Goal: Transaction & Acquisition: Purchase product/service

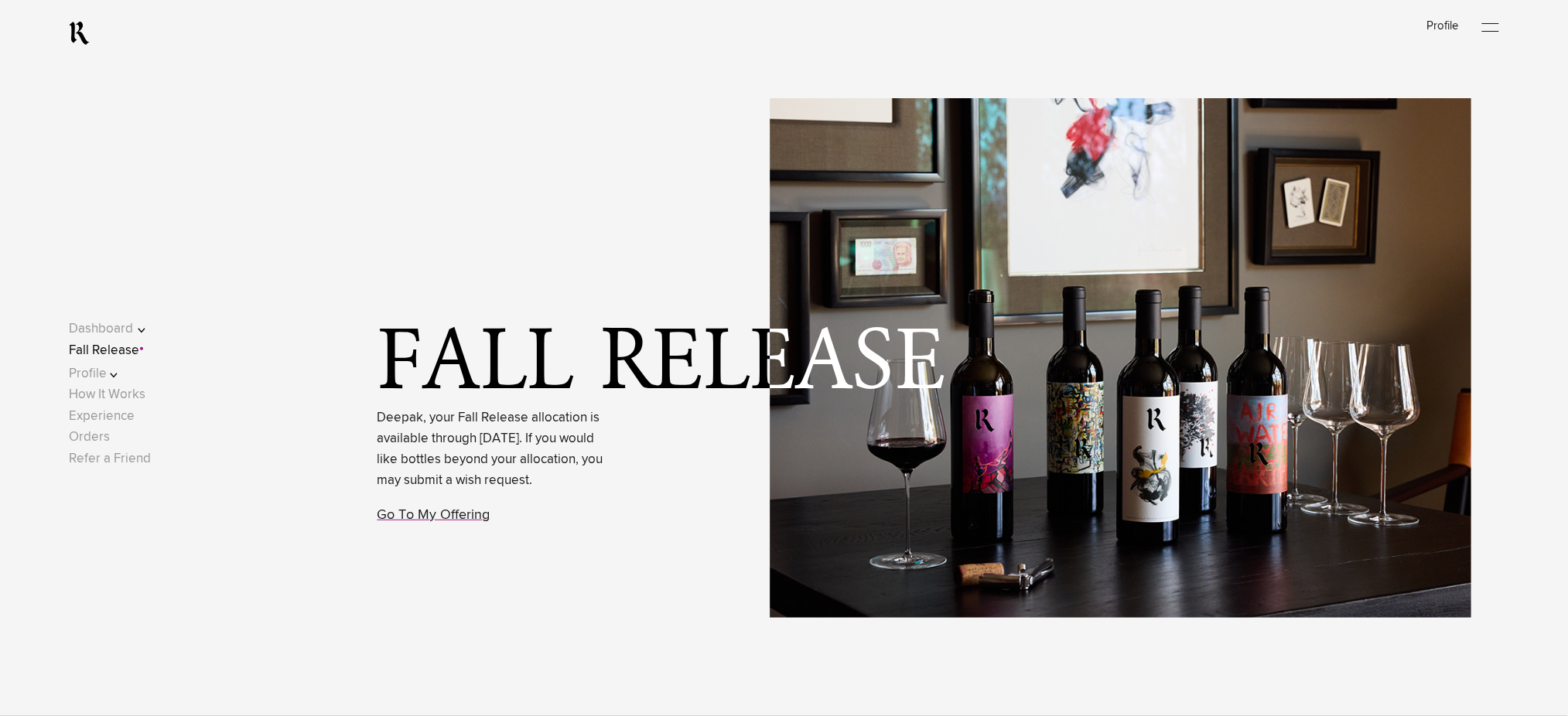
click at [130, 352] on link "Fall Release" at bounding box center [104, 351] width 71 height 13
click at [135, 352] on link "Fall Release" at bounding box center [104, 351] width 71 height 13
click at [106, 415] on link "Experience" at bounding box center [102, 417] width 66 height 13
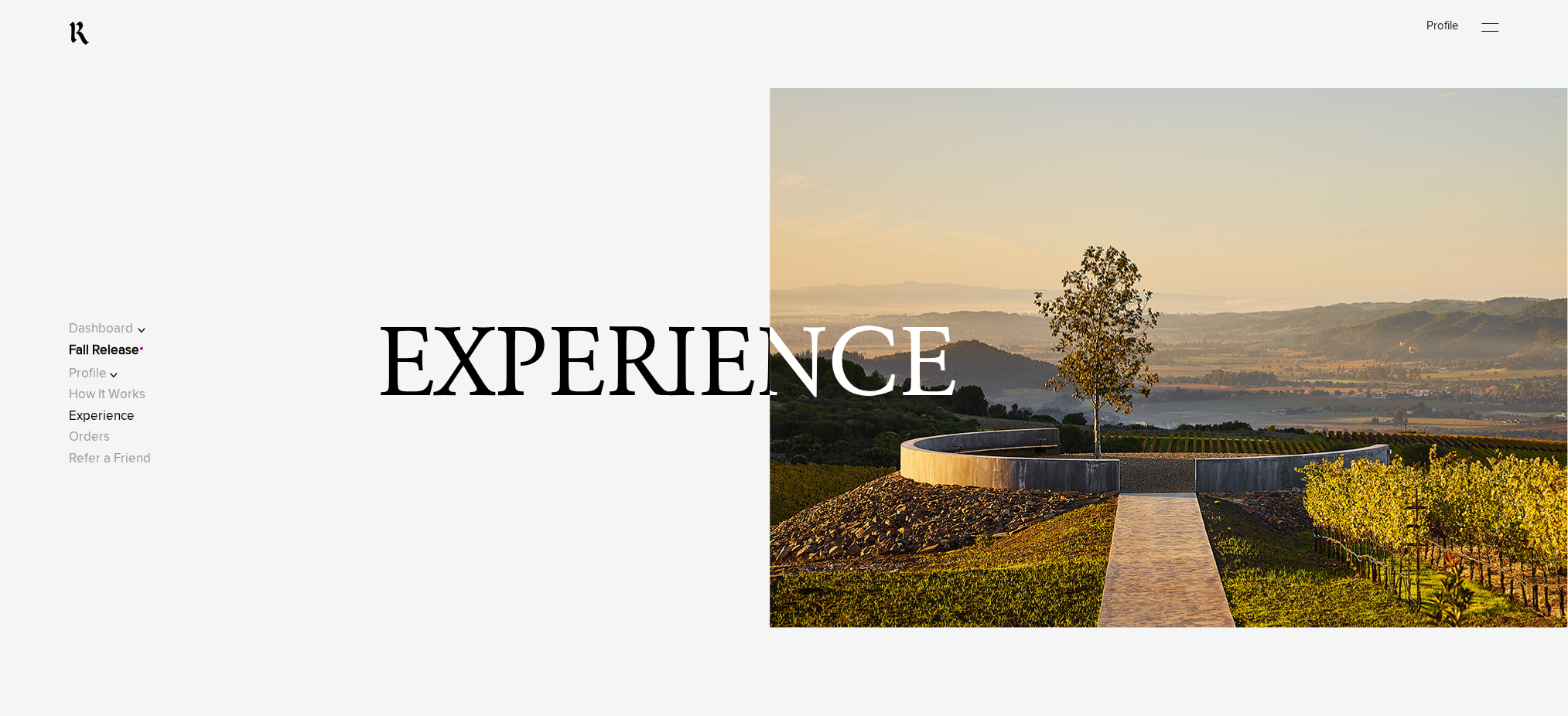
click at [1492, 28] on div at bounding box center [1491, 28] width 17 height 23
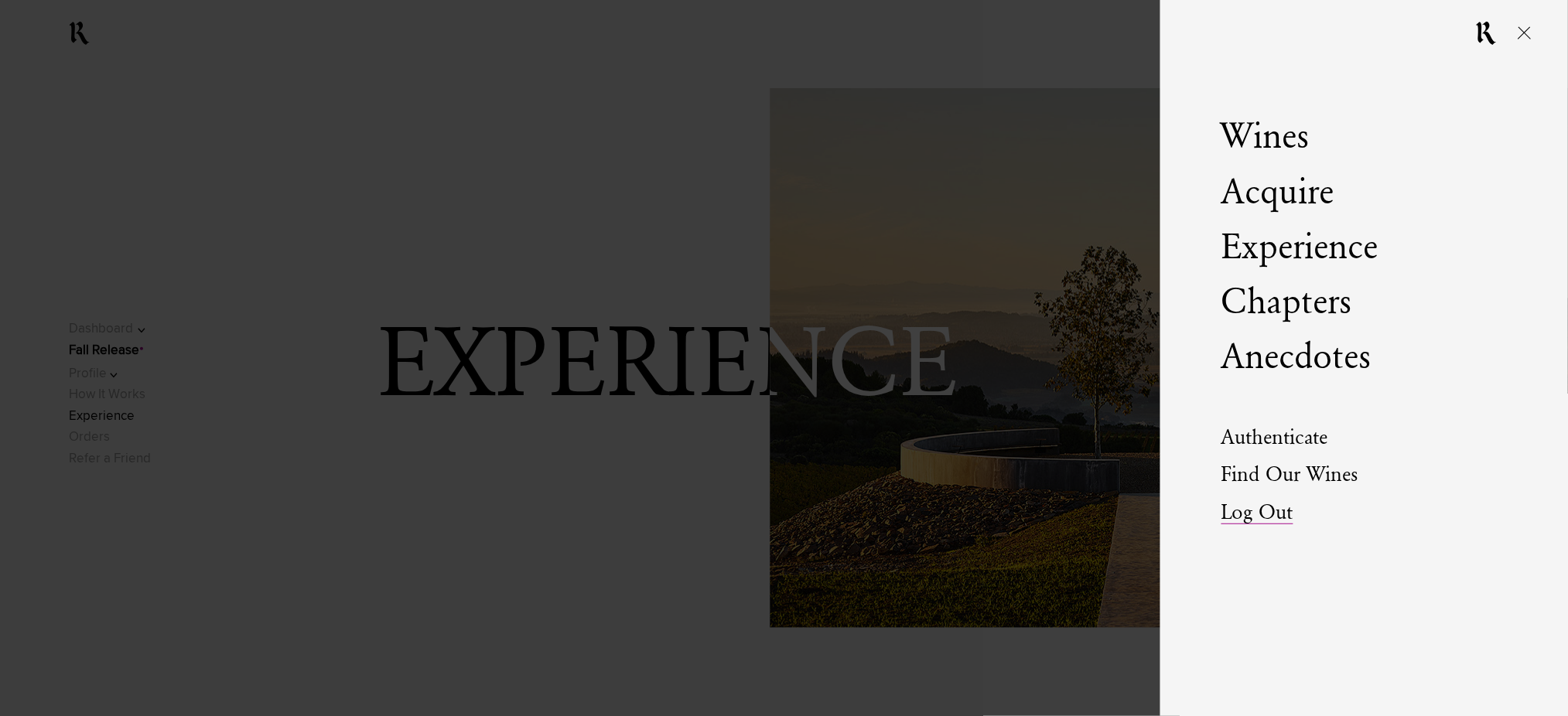
click at [1240, 508] on link "Log Out" at bounding box center [1258, 514] width 72 height 22
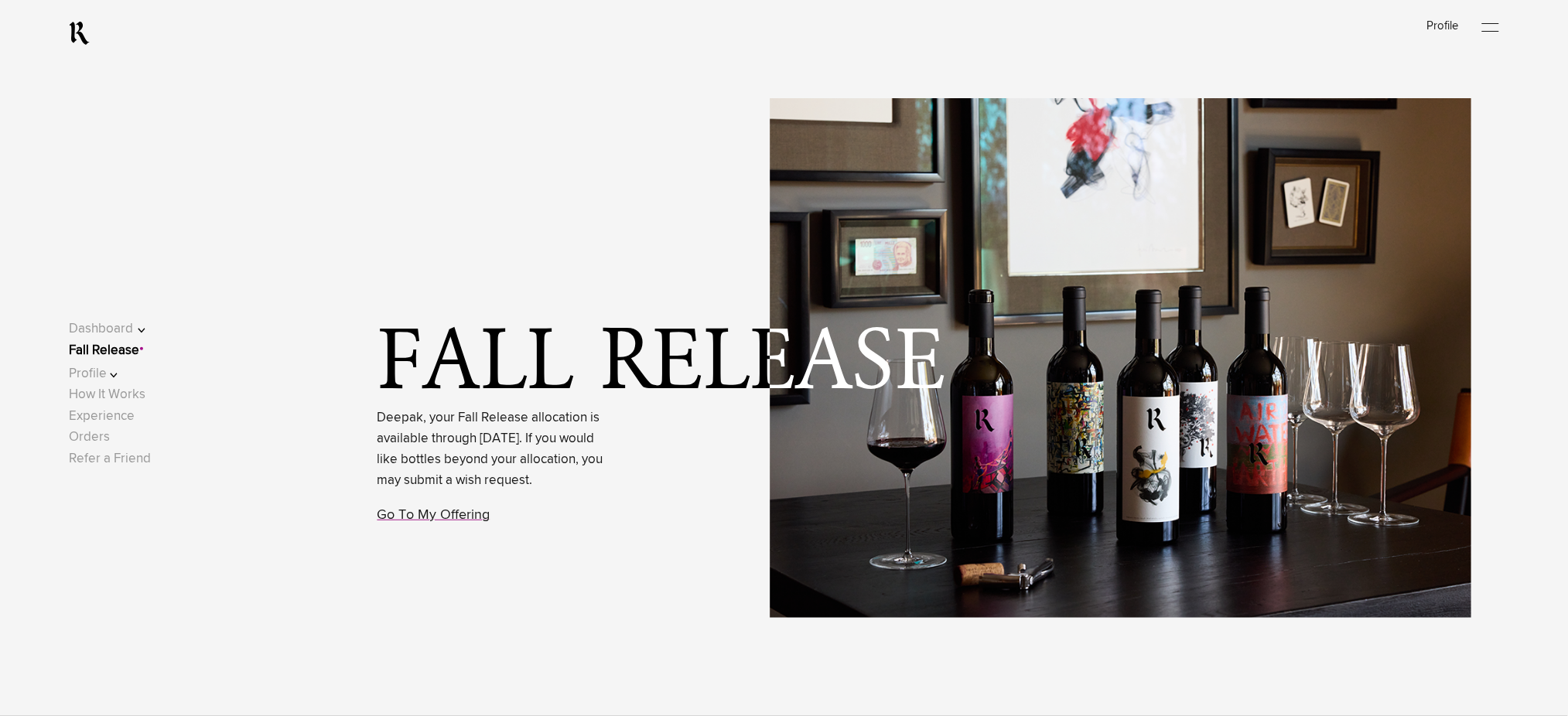
click at [646, 154] on div "Fall Release Deepak, your Fall Release allocation is available through Septembe…" at bounding box center [839, 358] width 1459 height 716
click at [435, 522] on link "Go To My Offering" at bounding box center [433, 515] width 113 height 14
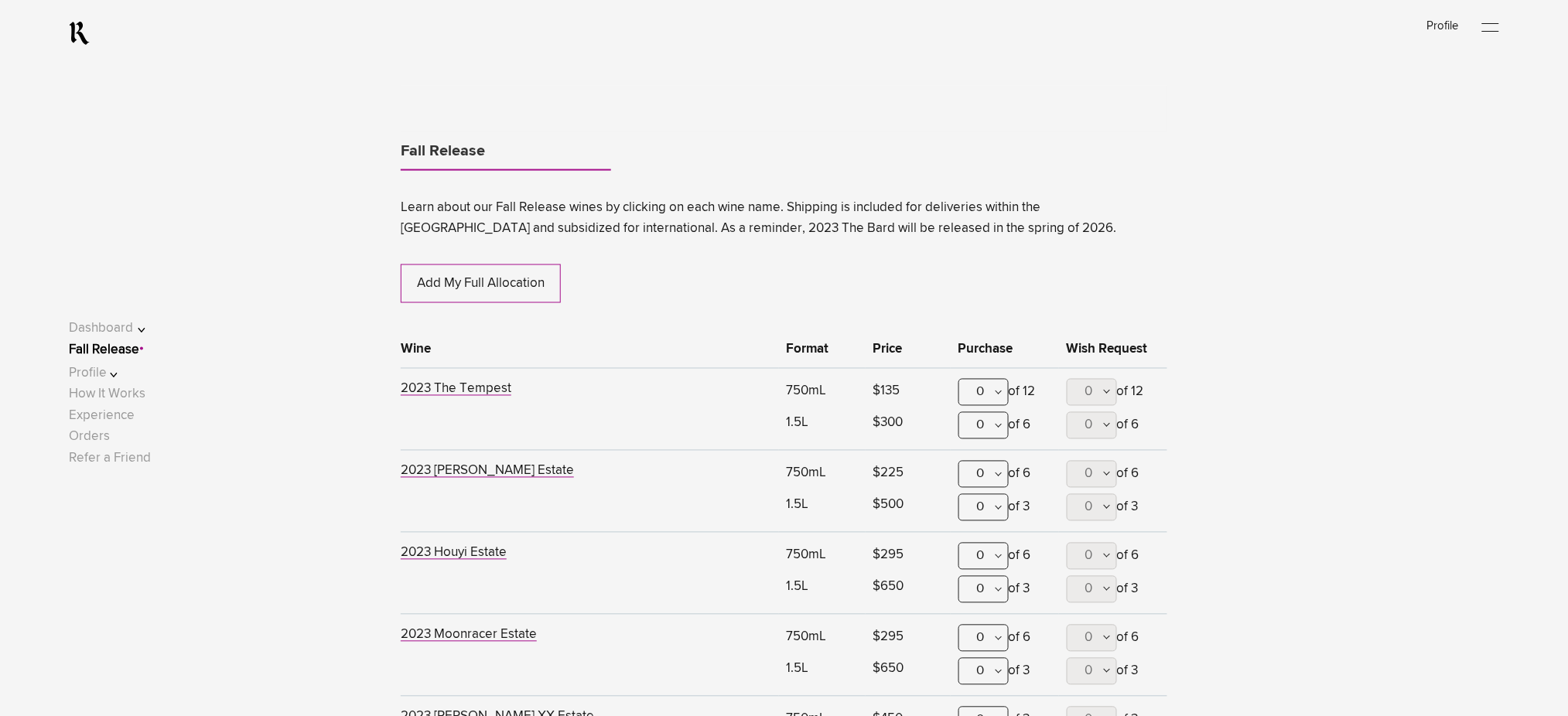
scroll to position [810, 0]
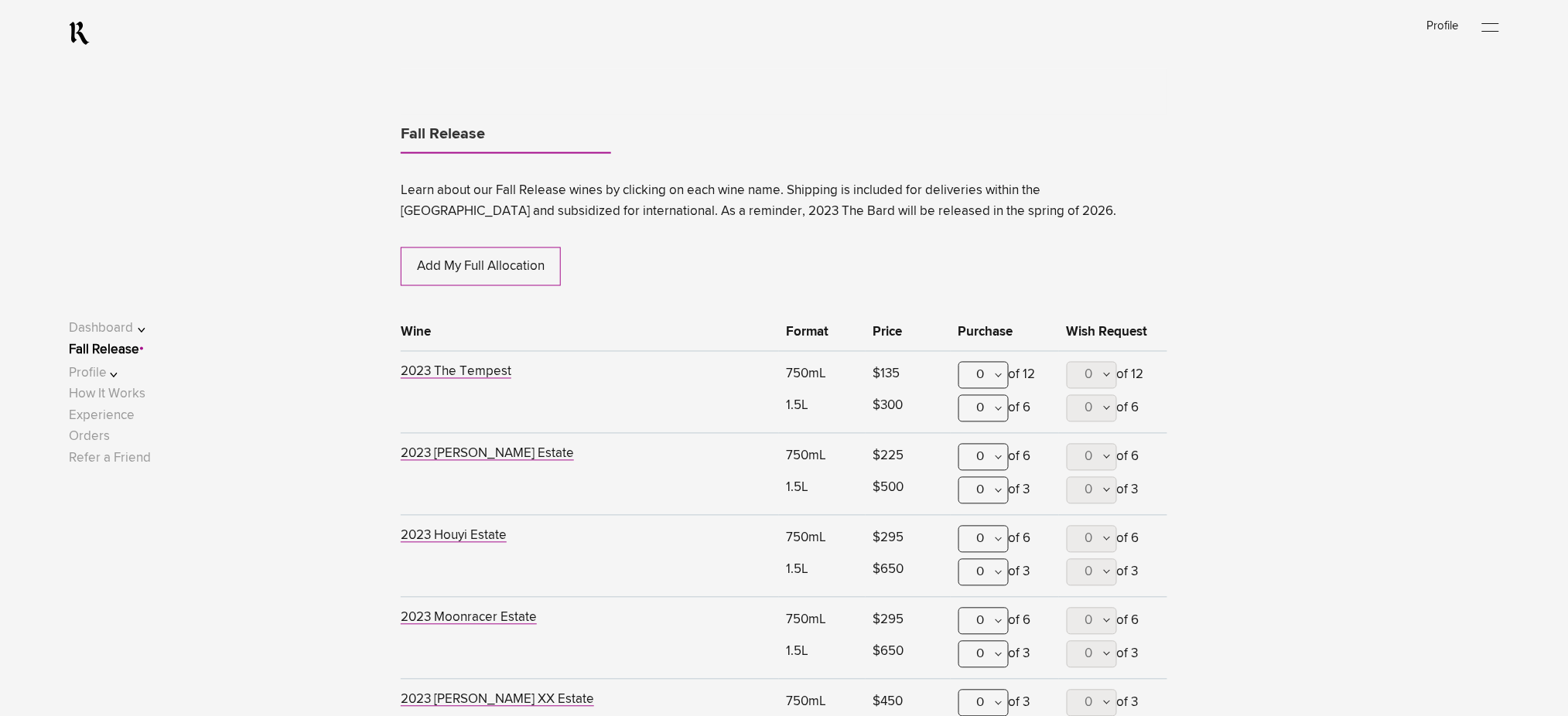
click at [995, 373] on div "0" at bounding box center [983, 375] width 50 height 27
click at [981, 490] on div "2" at bounding box center [983, 490] width 49 height 39
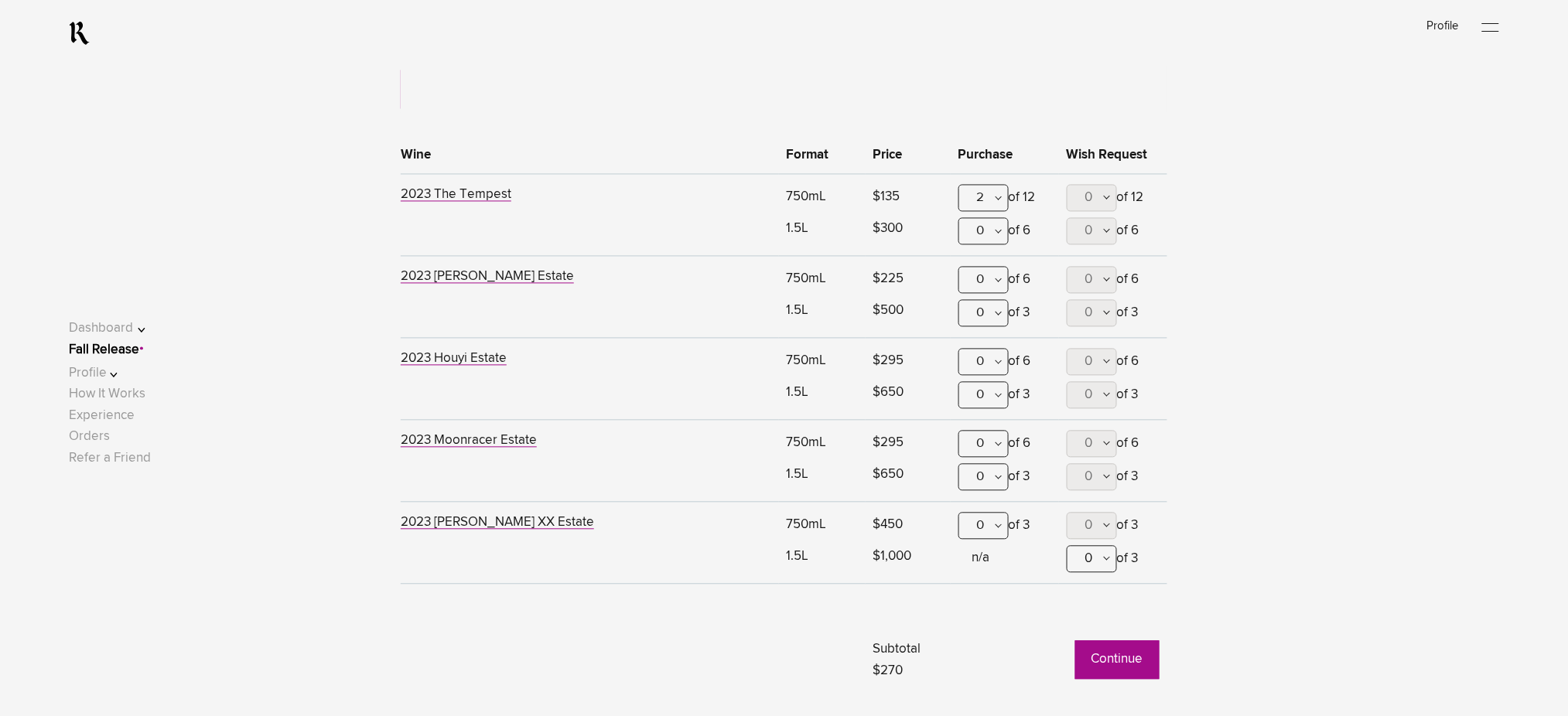
scroll to position [1326, 0]
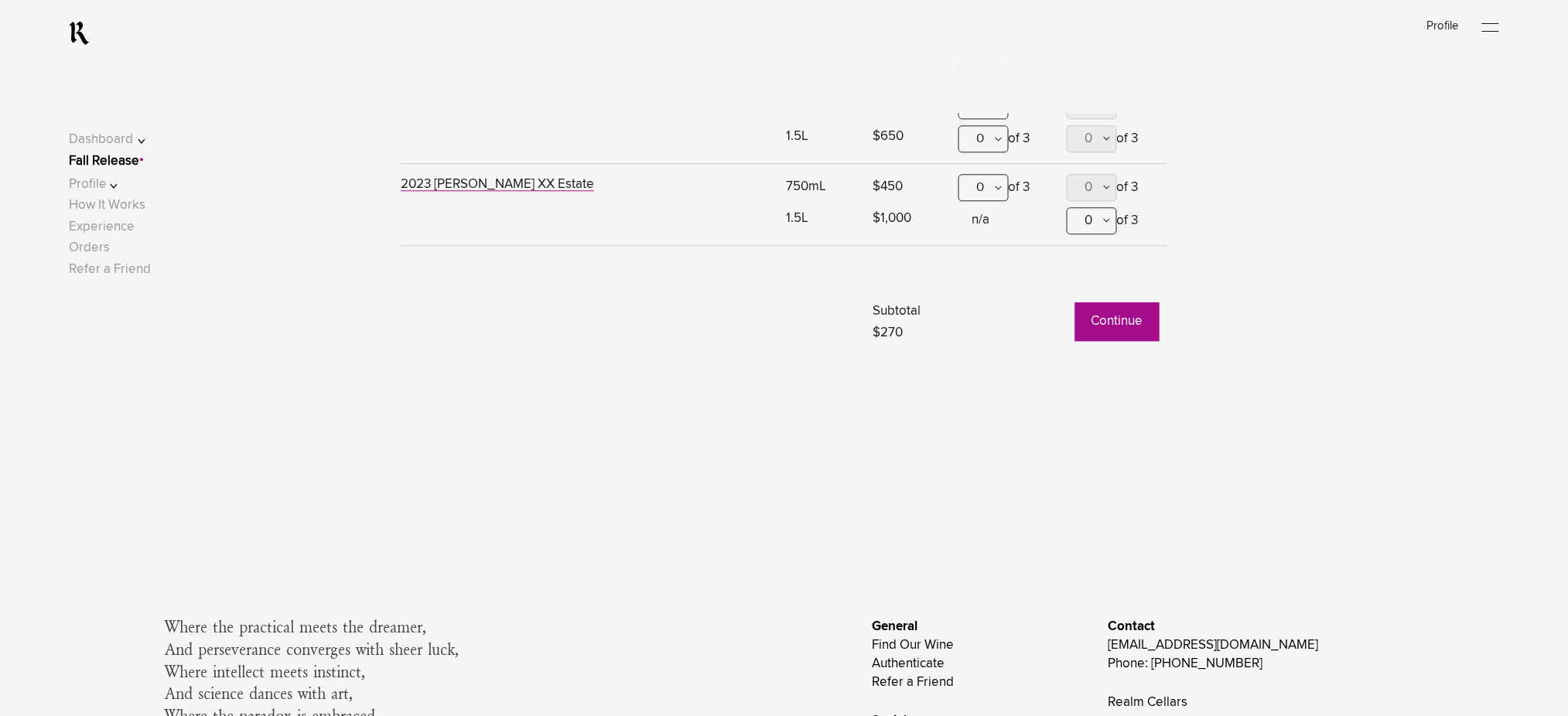
click at [1114, 335] on button "Continue" at bounding box center [1117, 322] width 84 height 39
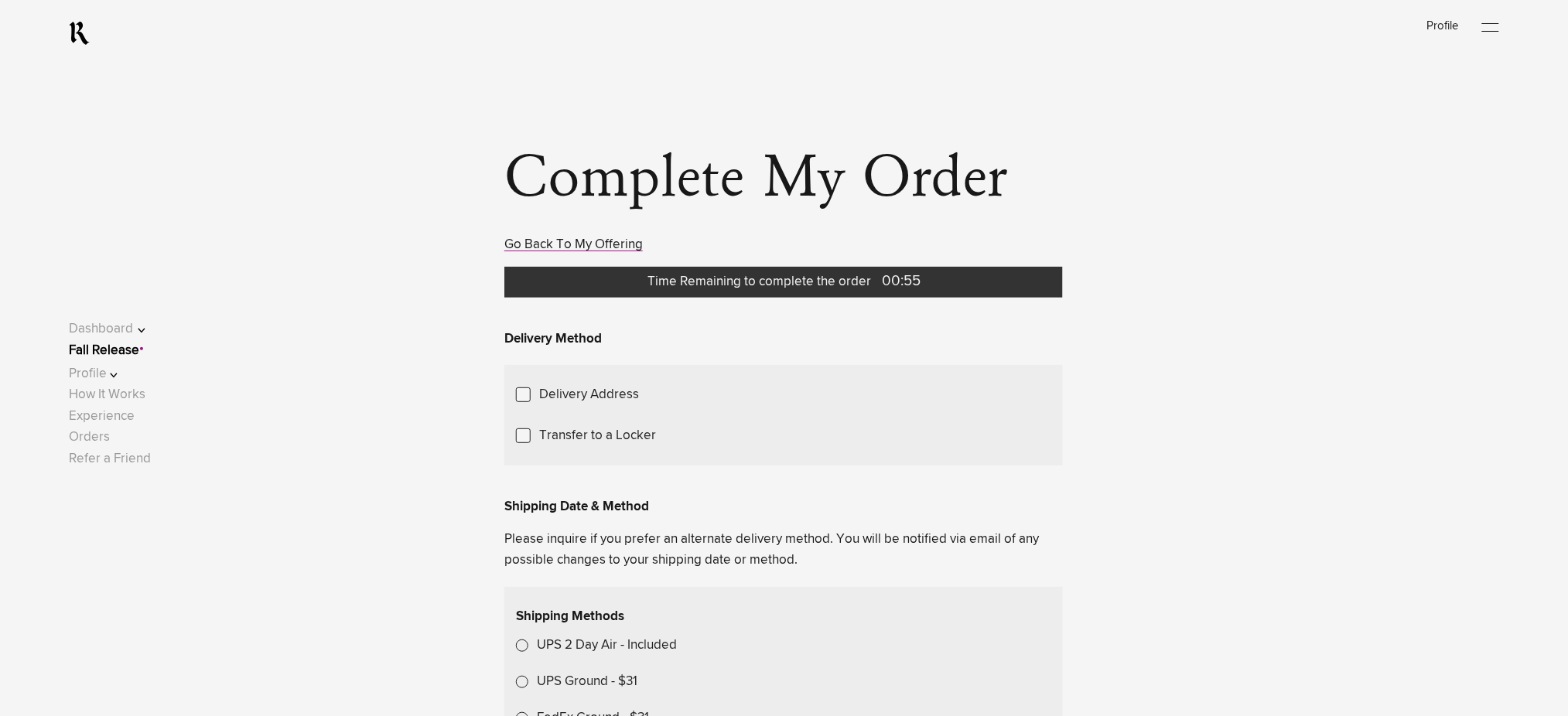
drag, startPoint x: 106, startPoint y: 376, endPoint x: 118, endPoint y: 376, distance: 12.0
click at [106, 376] on button "Profile" at bounding box center [118, 374] width 98 height 21
click at [116, 342] on link "Contact" at bounding box center [105, 338] width 44 height 13
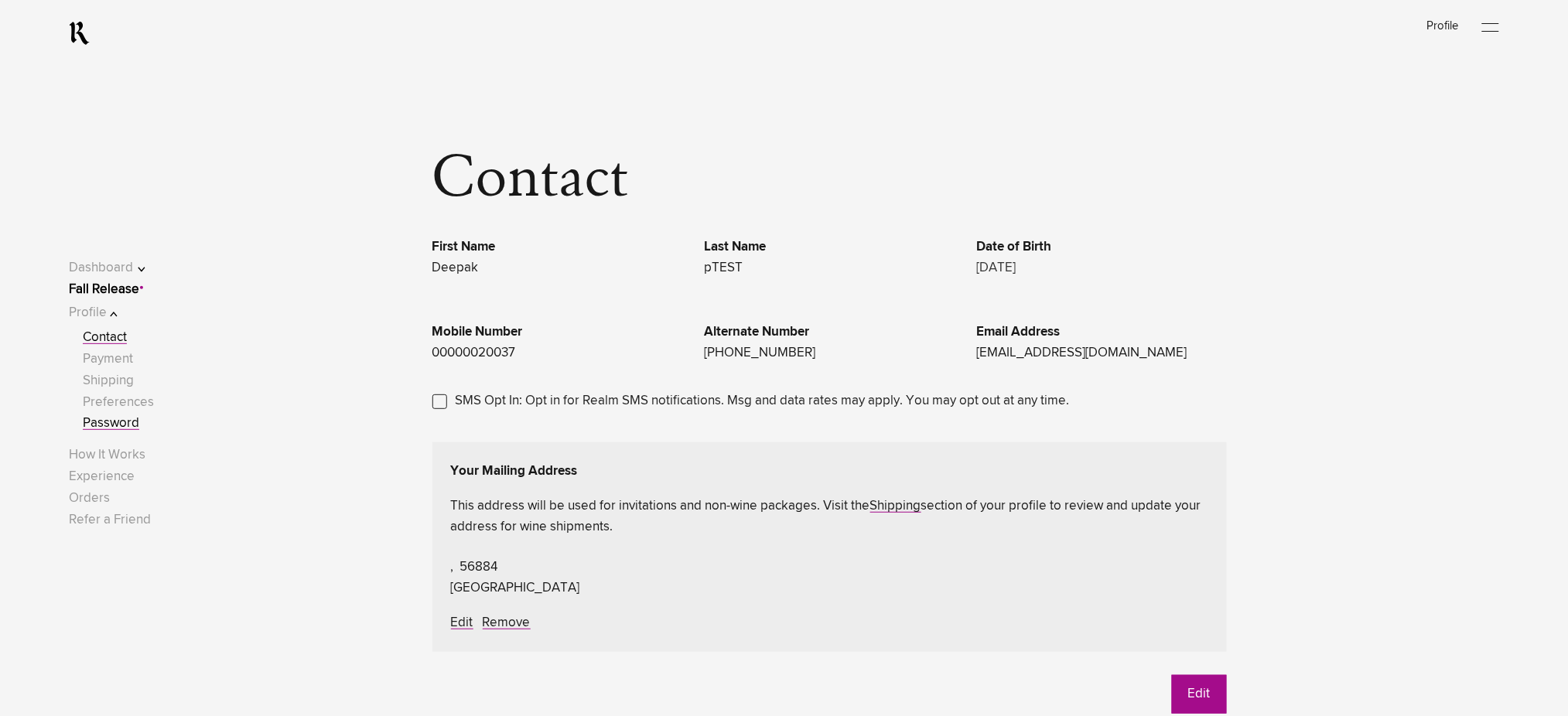
click at [124, 420] on link "Password" at bounding box center [111, 423] width 57 height 13
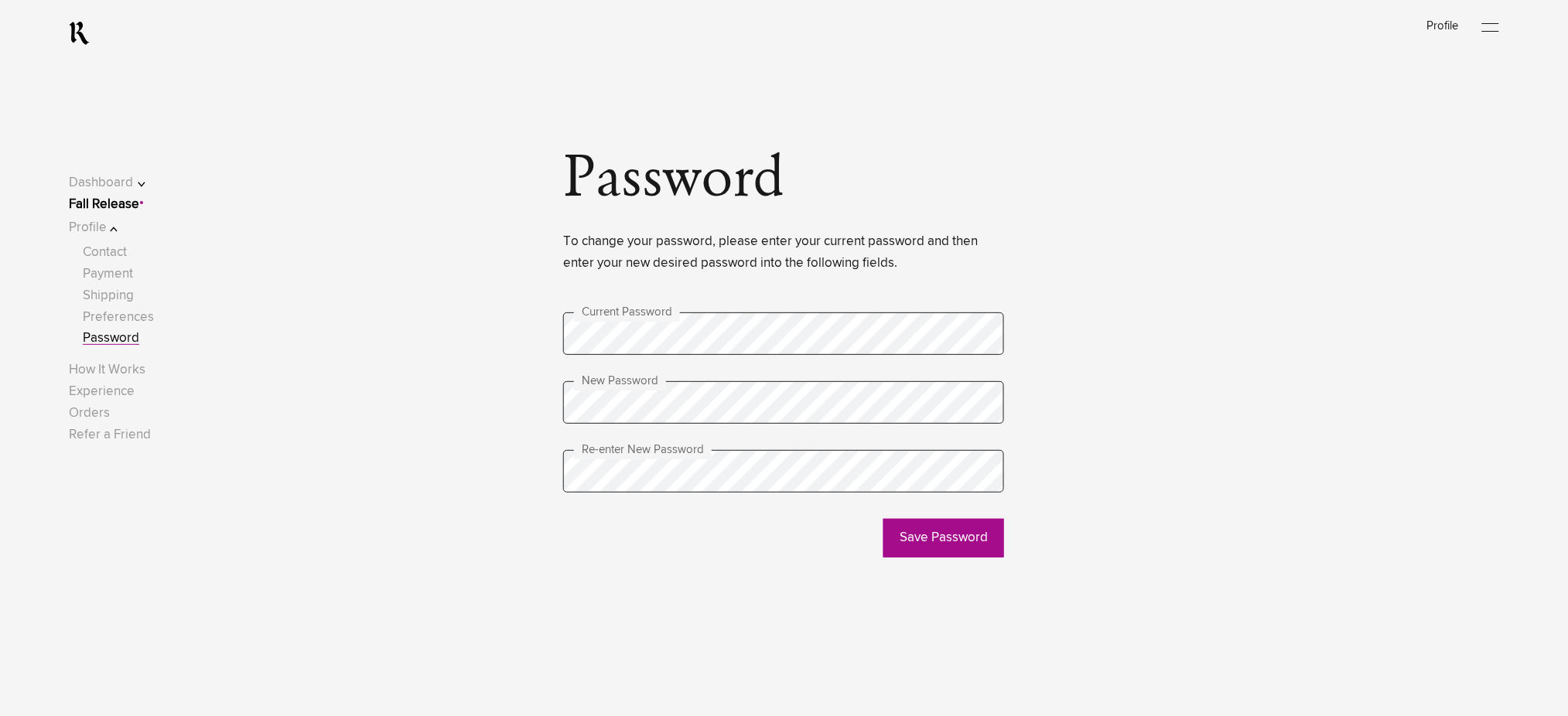
click at [137, 208] on link "Fall Release" at bounding box center [104, 205] width 71 height 13
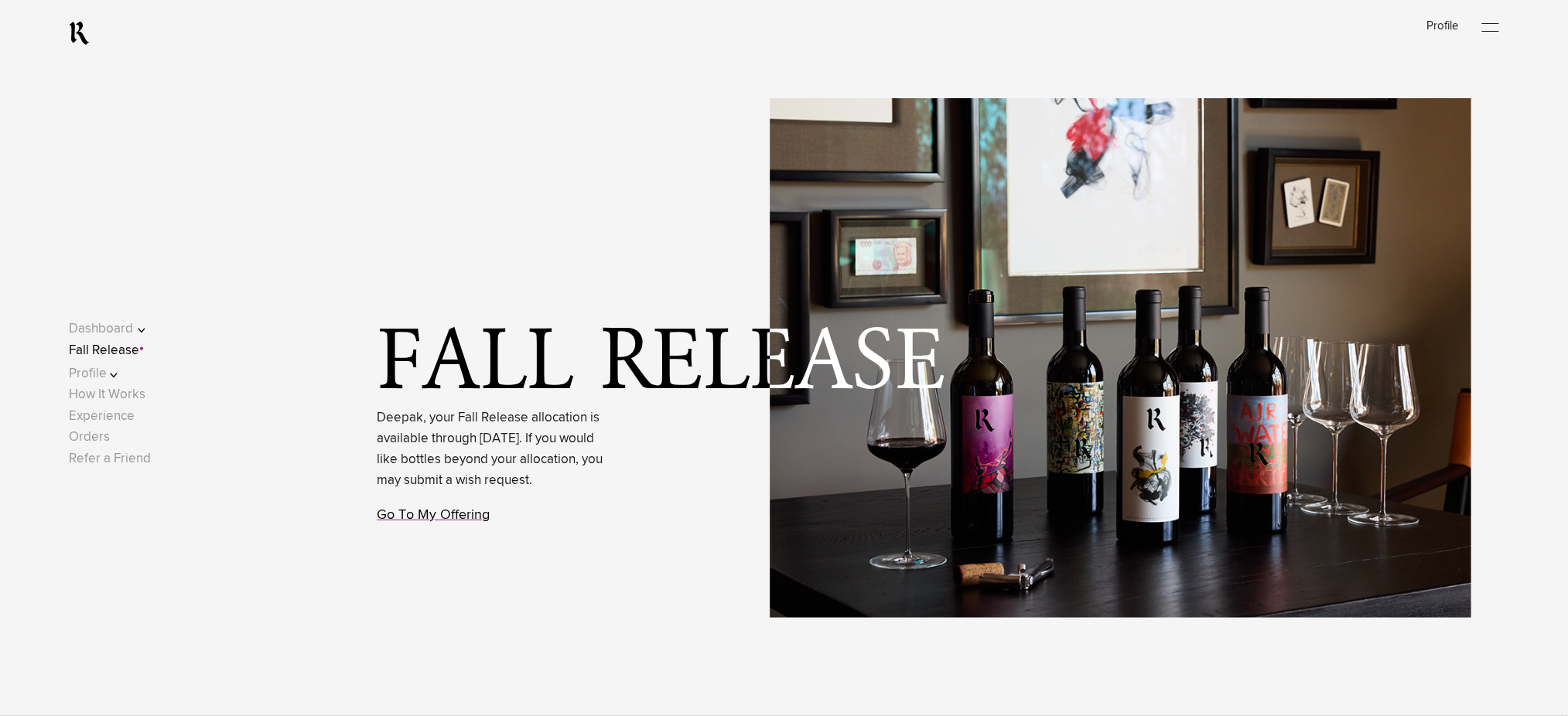
click at [400, 522] on link "Go To My Offering" at bounding box center [433, 515] width 113 height 14
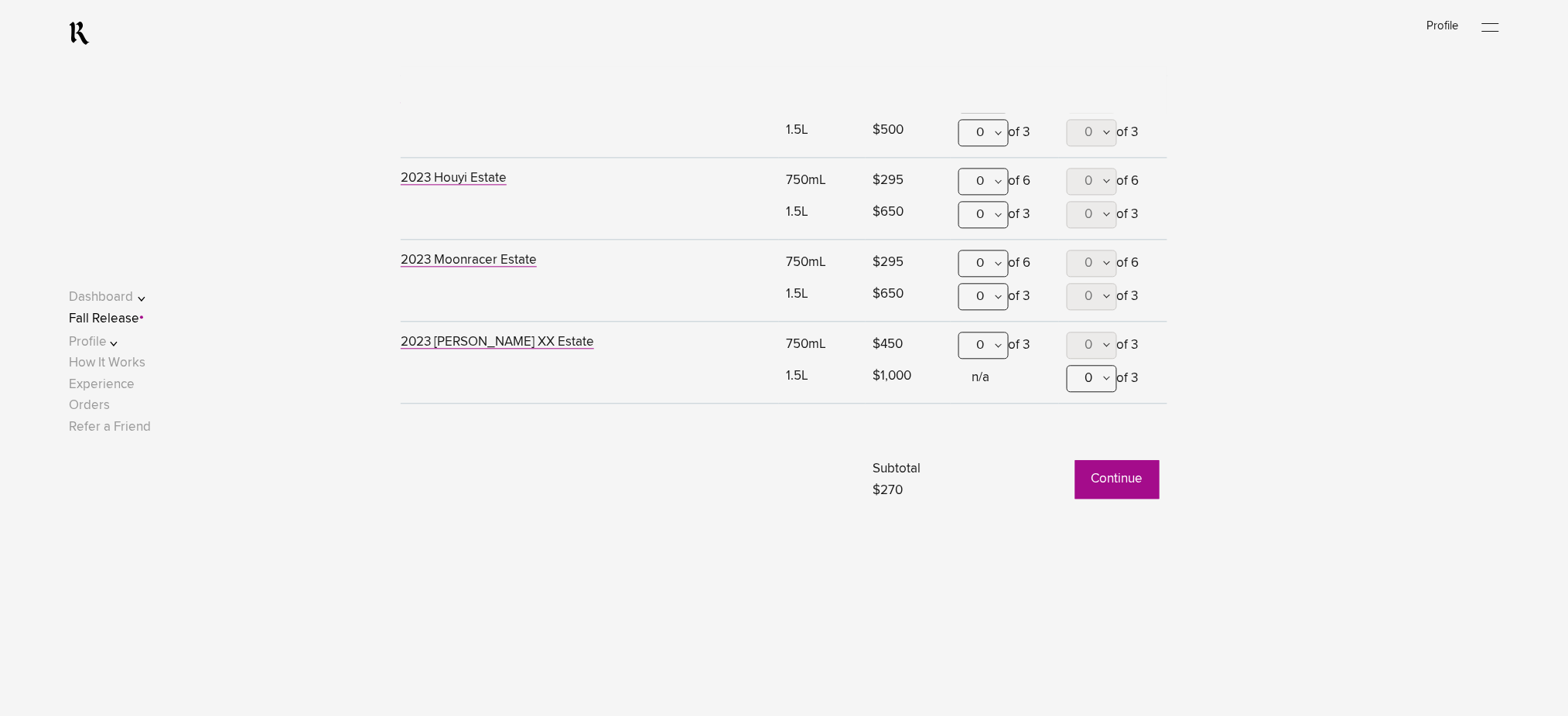
scroll to position [1223, 0]
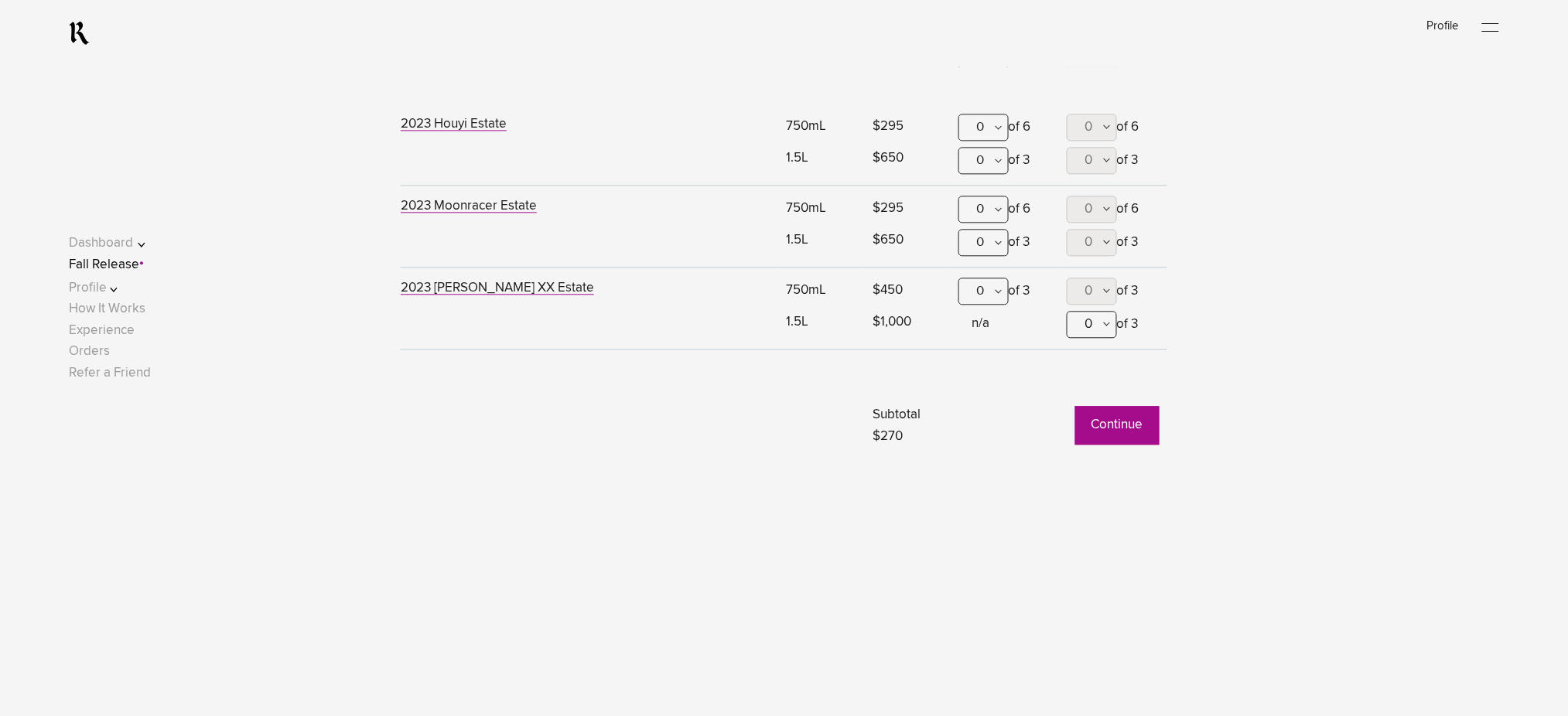
click at [1122, 426] on button "Continue" at bounding box center [1117, 425] width 84 height 39
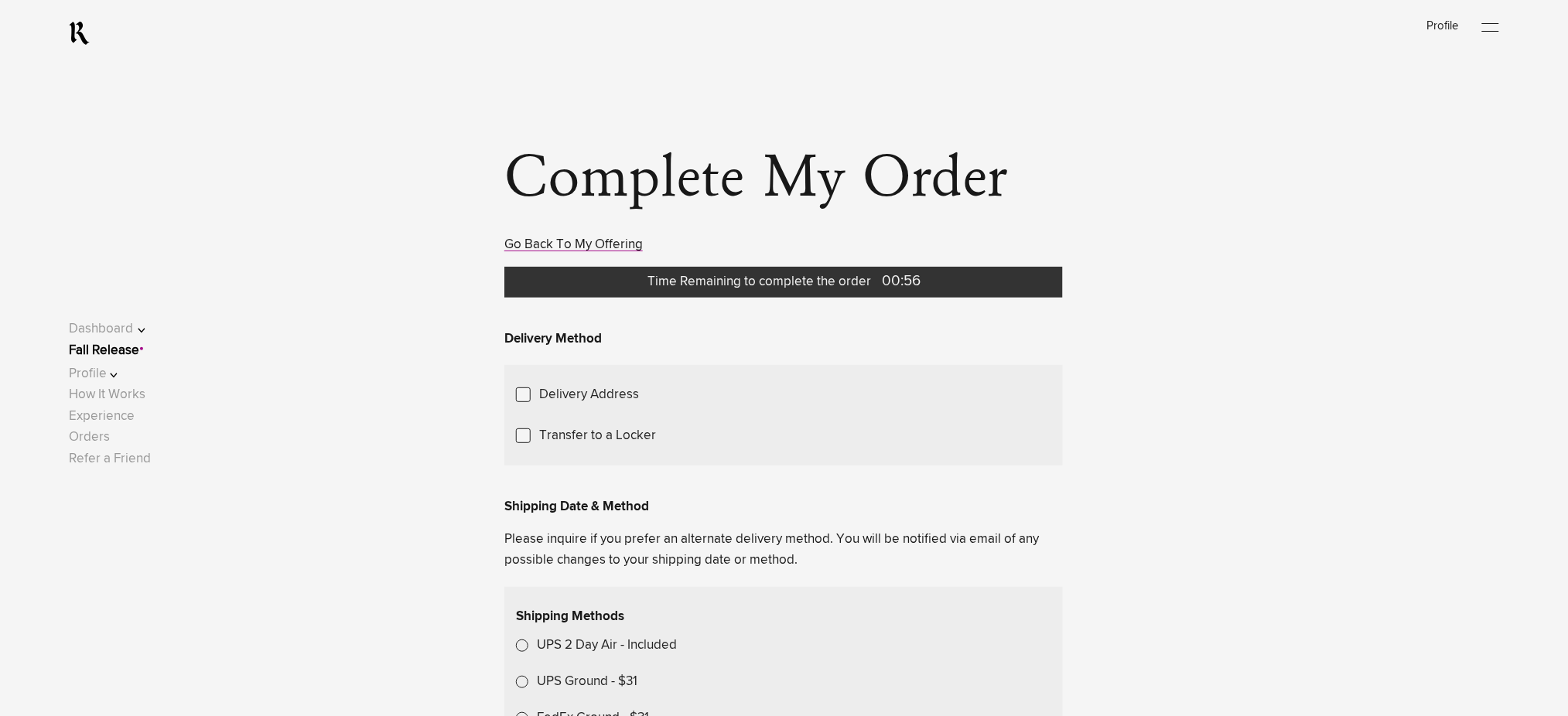
click at [136, 348] on link "Fall Release" at bounding box center [104, 351] width 71 height 13
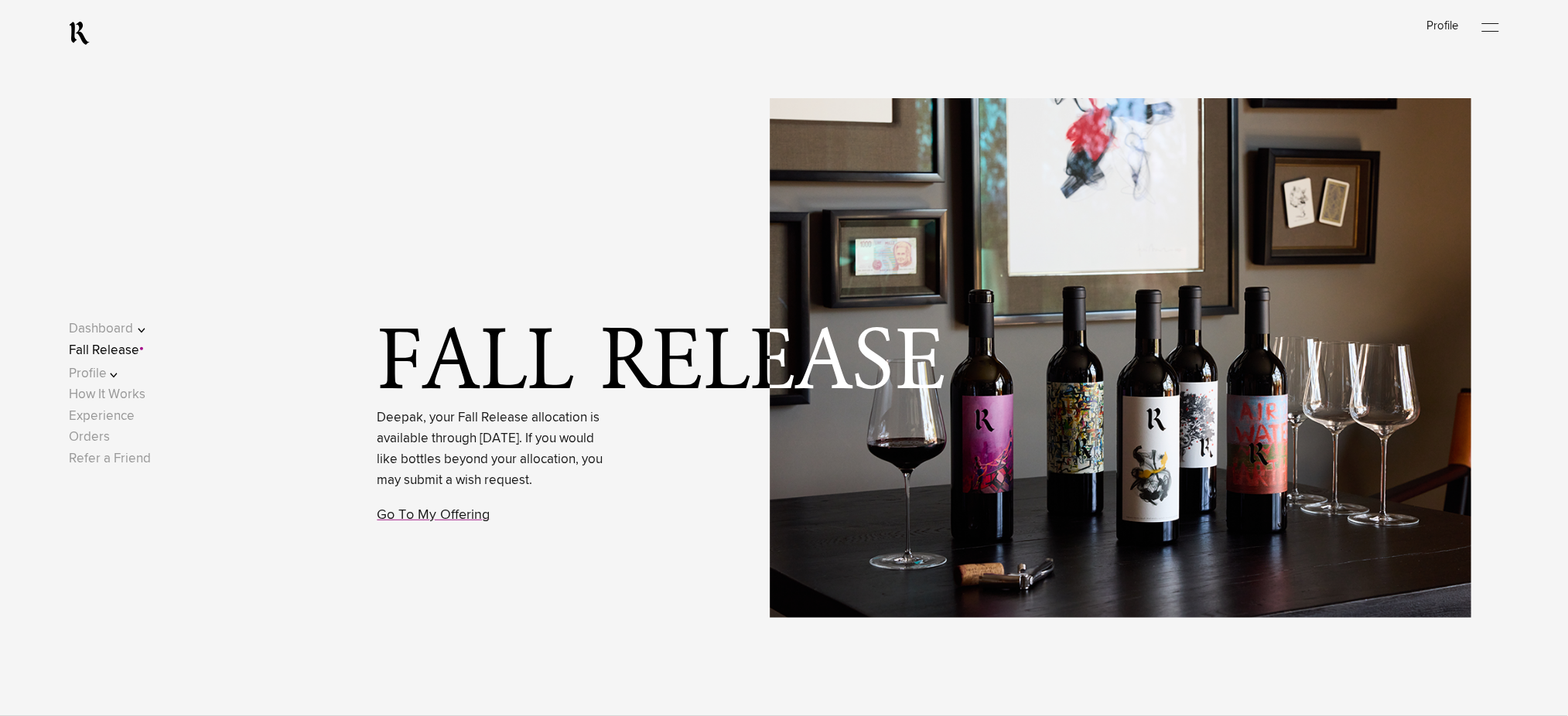
click at [1495, 29] on div at bounding box center [1491, 28] width 17 height 23
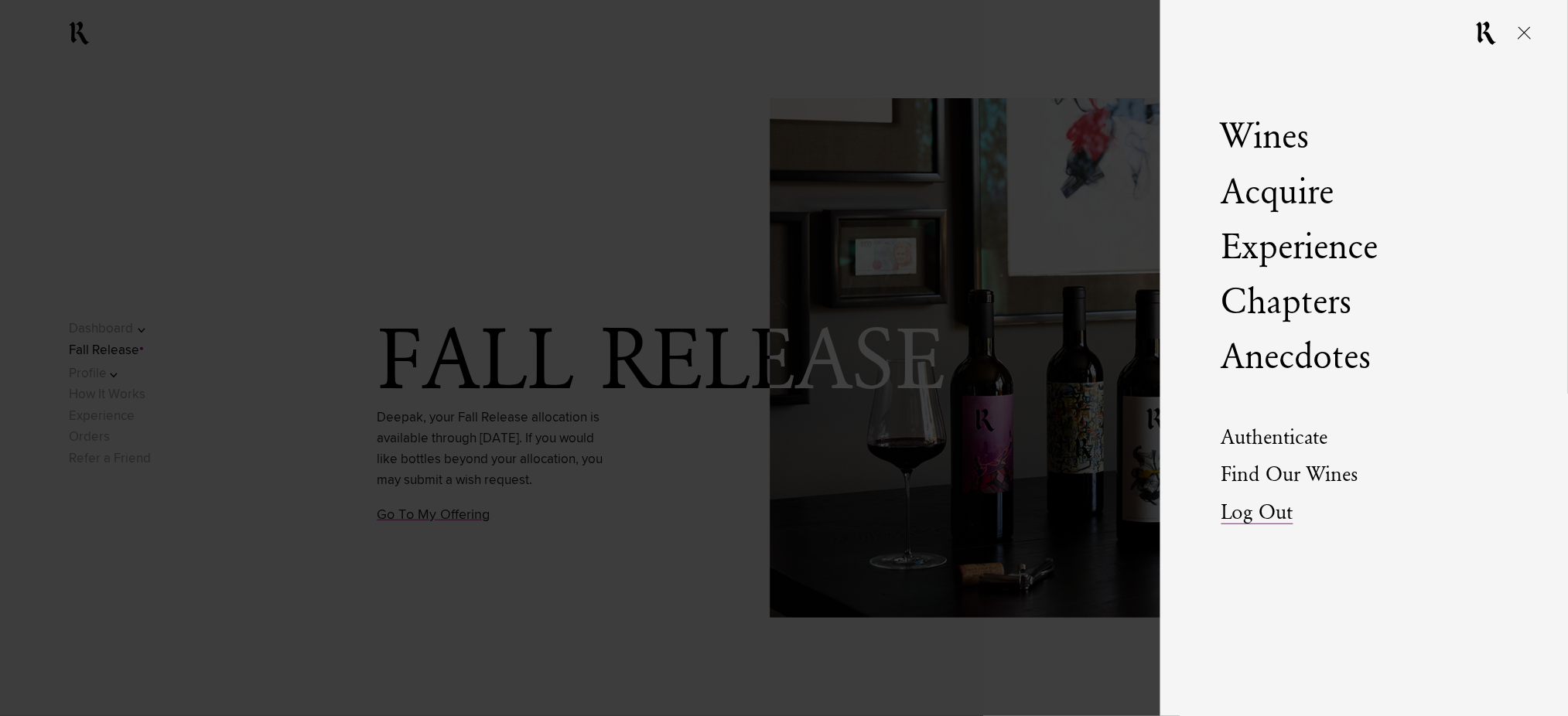
click at [1235, 511] on link "Log Out" at bounding box center [1258, 514] width 72 height 22
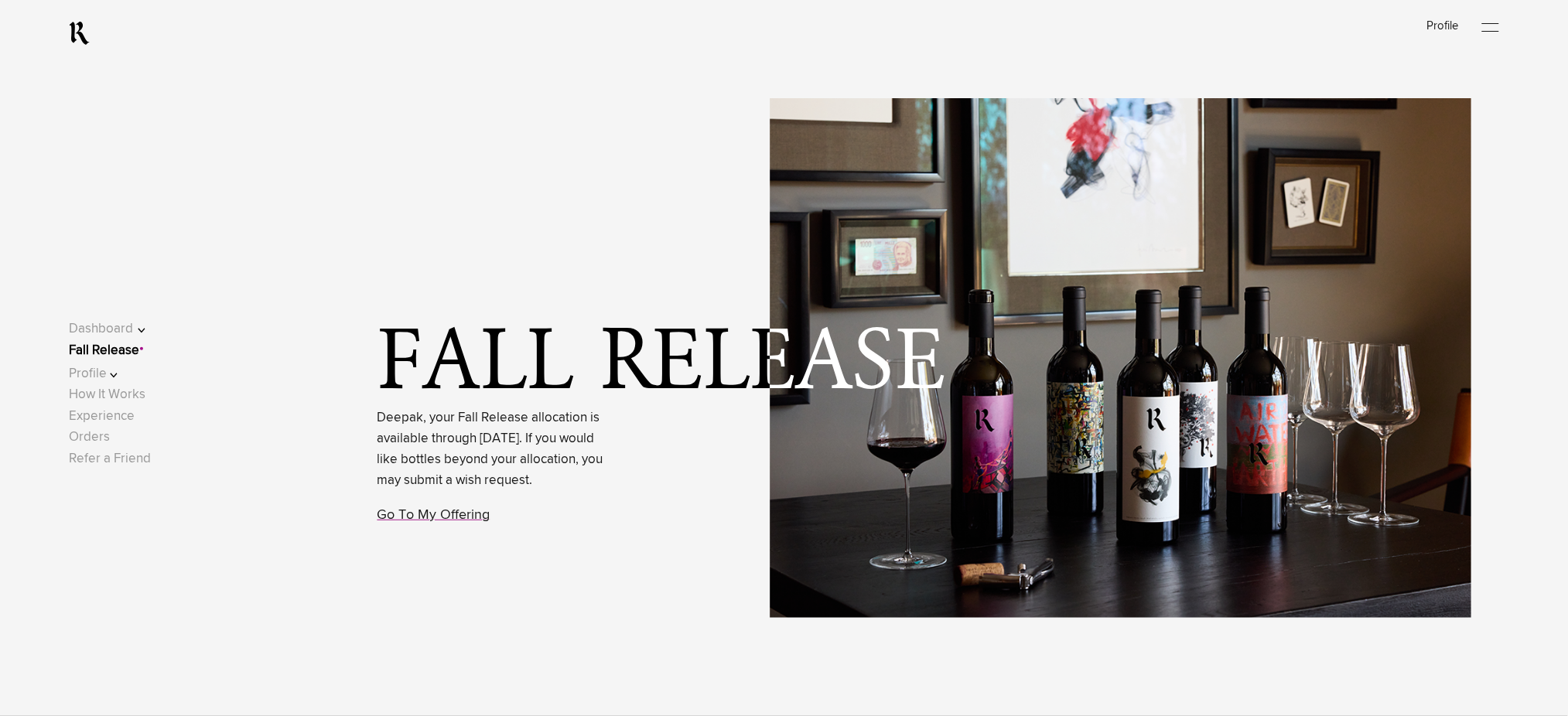
click at [498, 229] on div "Fall Release Deepak, your Fall Release allocation is available through [DATE]. …" at bounding box center [839, 358] width 1459 height 716
click at [127, 352] on link "Fall Release" at bounding box center [104, 351] width 71 height 13
click at [129, 352] on link "Fall Release" at bounding box center [104, 351] width 71 height 13
click at [1496, 23] on div at bounding box center [1491, 28] width 17 height 23
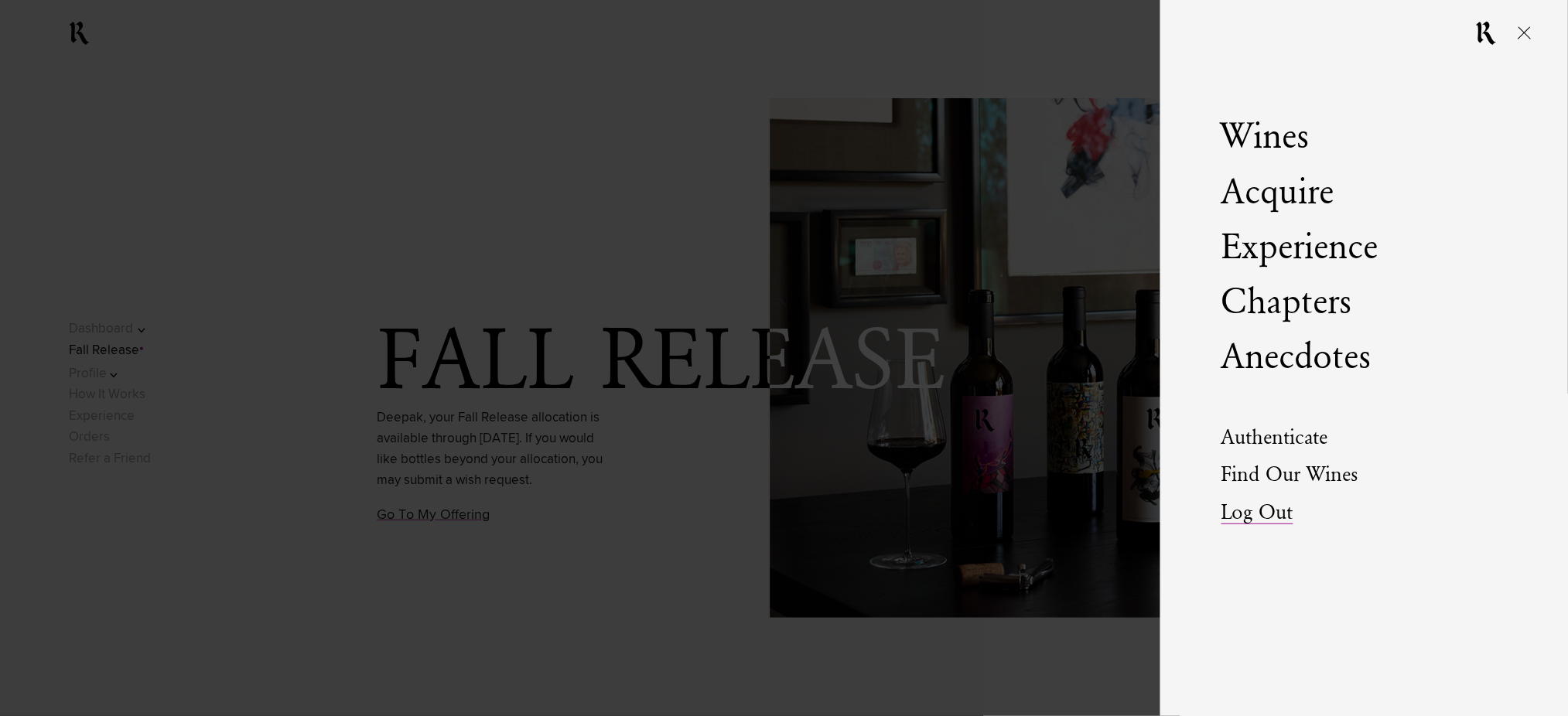
click at [1251, 516] on link "Log Out" at bounding box center [1258, 514] width 72 height 22
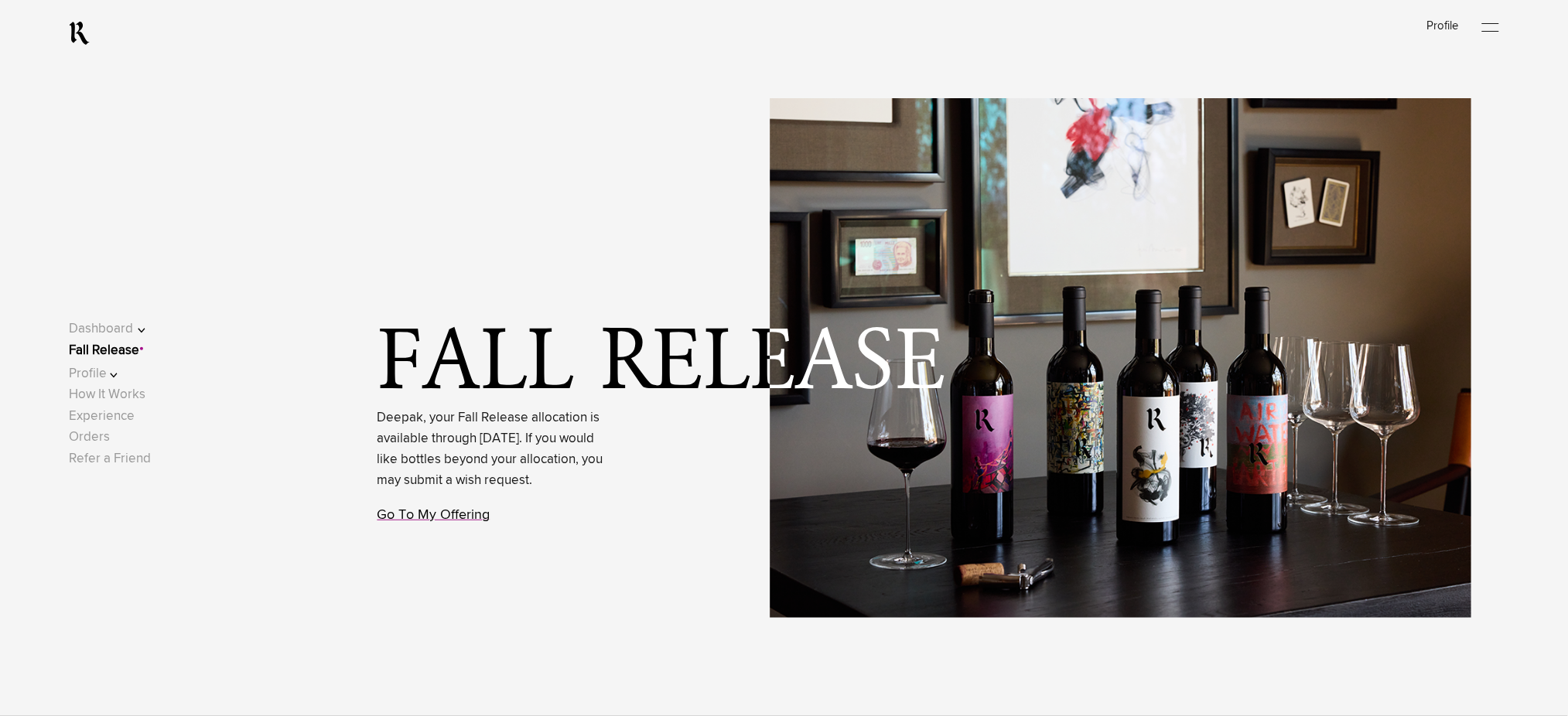
click at [406, 522] on link "Go To My Offering" at bounding box center [433, 515] width 113 height 14
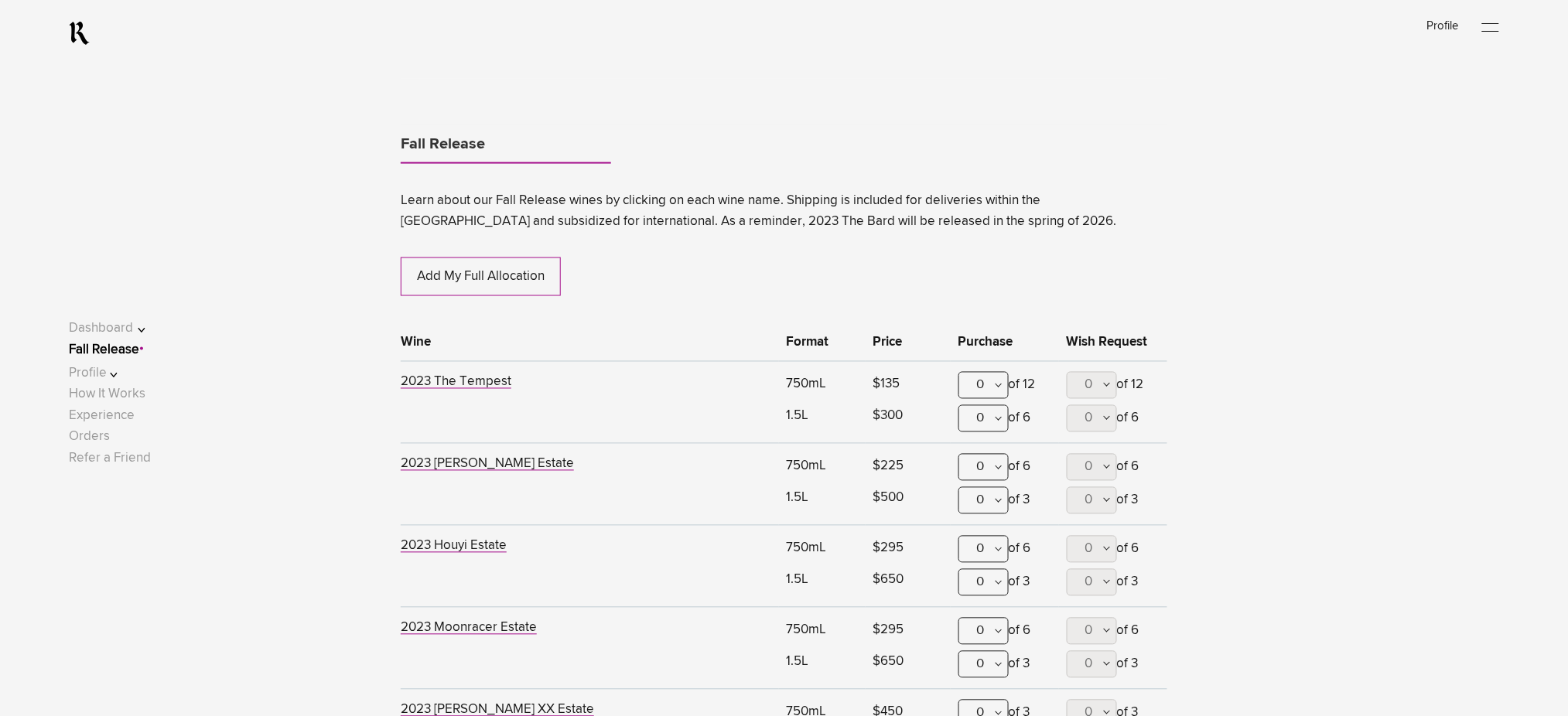
scroll to position [810, 0]
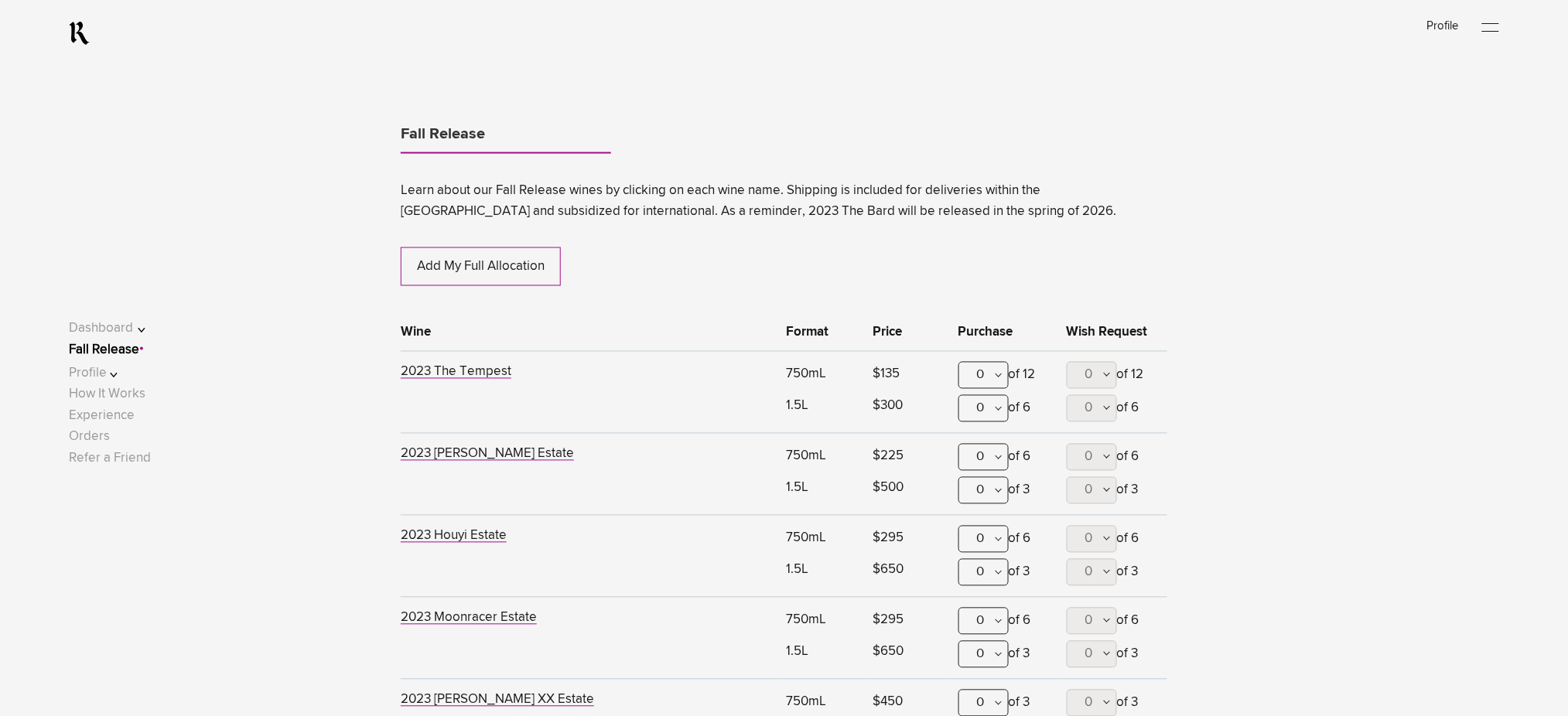
drag, startPoint x: 991, startPoint y: 372, endPoint x: 983, endPoint y: 414, distance: 42.8
click at [991, 372] on div "0" at bounding box center [983, 375] width 50 height 27
click at [979, 480] on div "2" at bounding box center [983, 490] width 49 height 39
click at [327, 176] on div "Fall Release Learn about our Fall Release wines by clicking on each wine name. …" at bounding box center [784, 468] width 1238 height 799
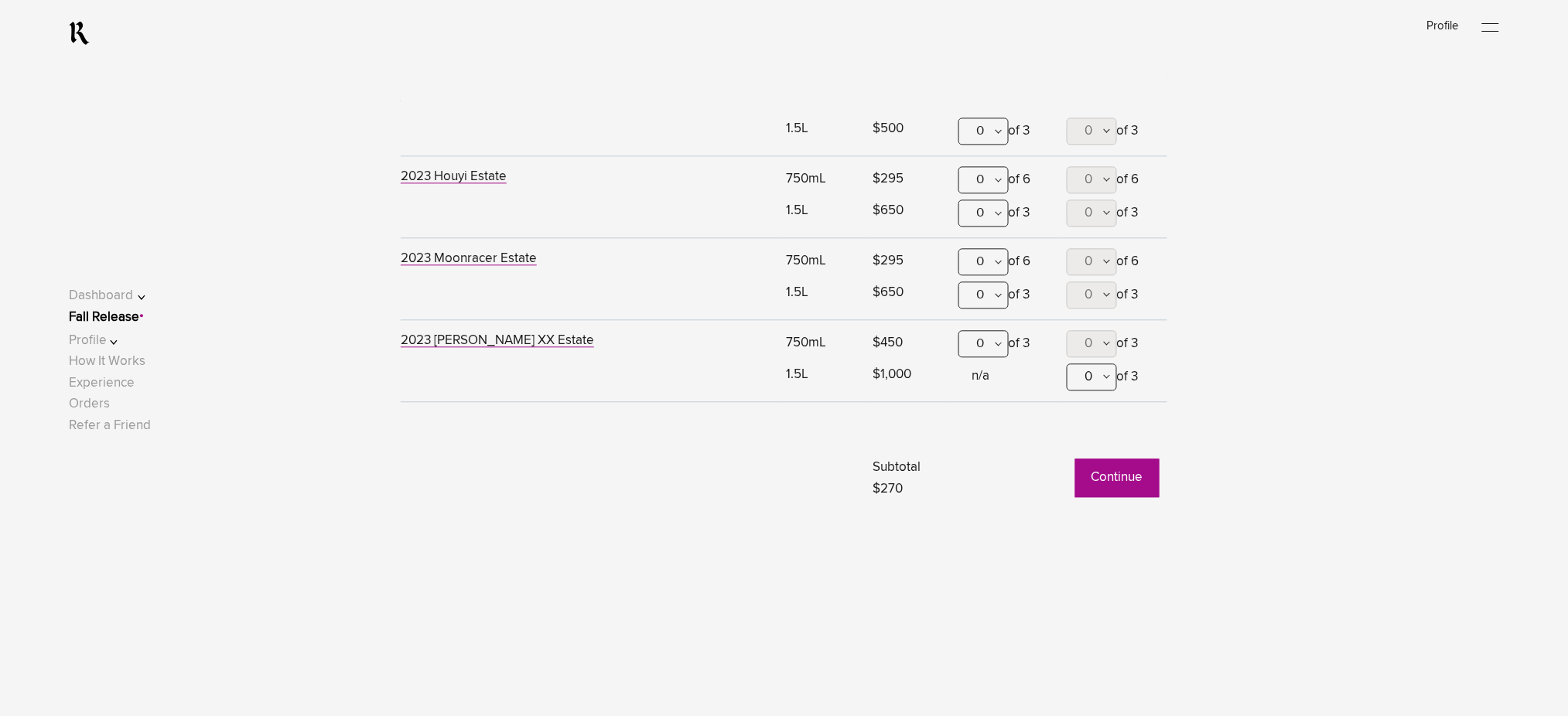
scroll to position [1326, 0]
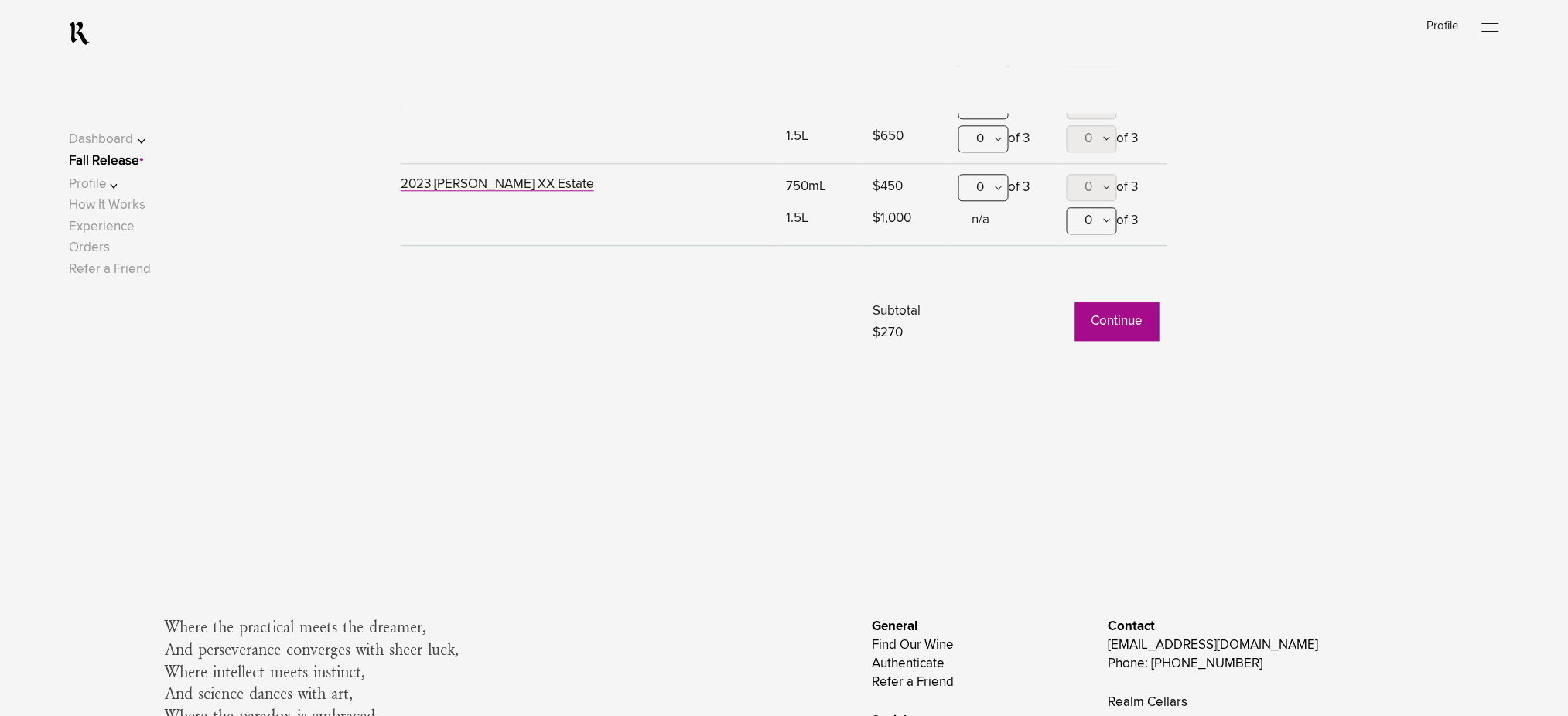
click at [1119, 331] on button "Continue" at bounding box center [1117, 322] width 84 height 39
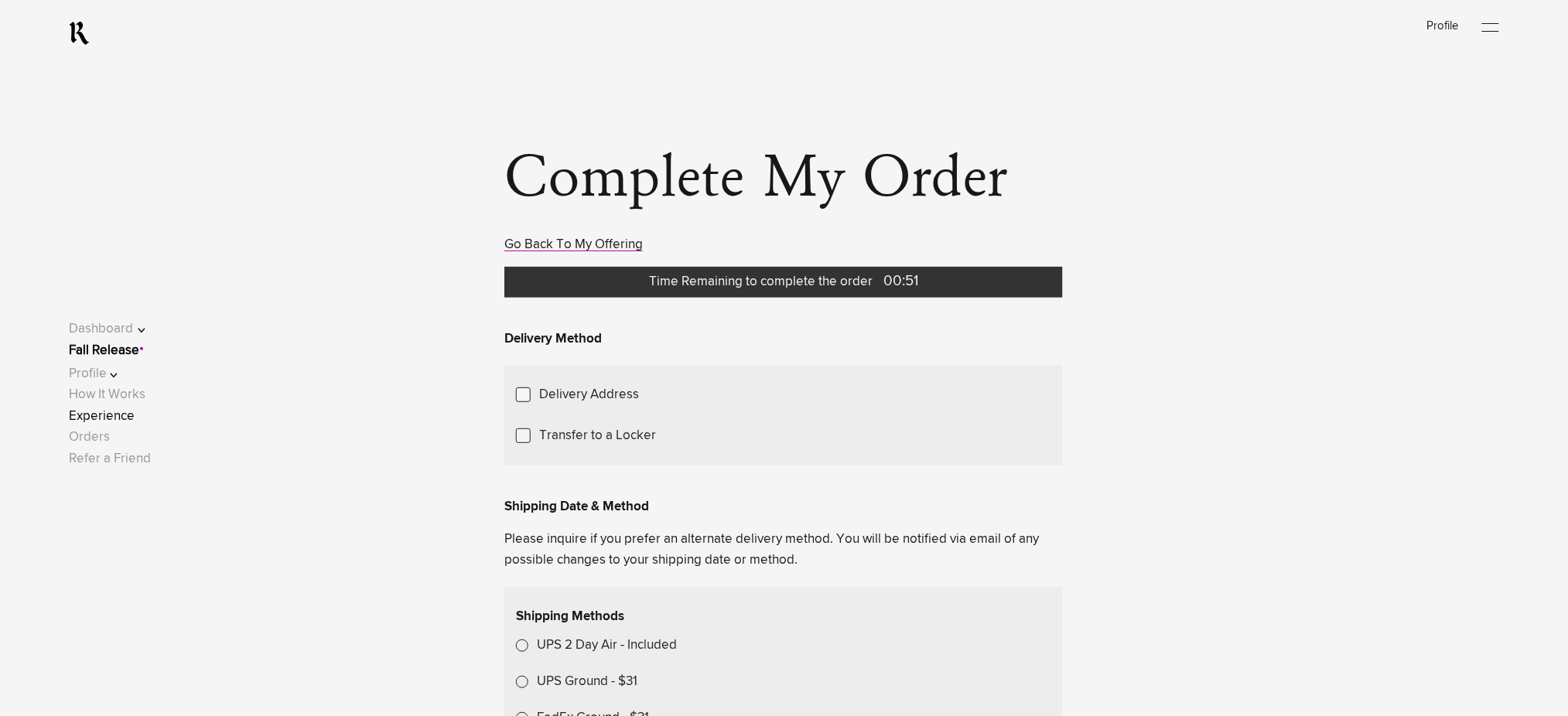
click at [124, 416] on link "Experience" at bounding box center [102, 417] width 66 height 13
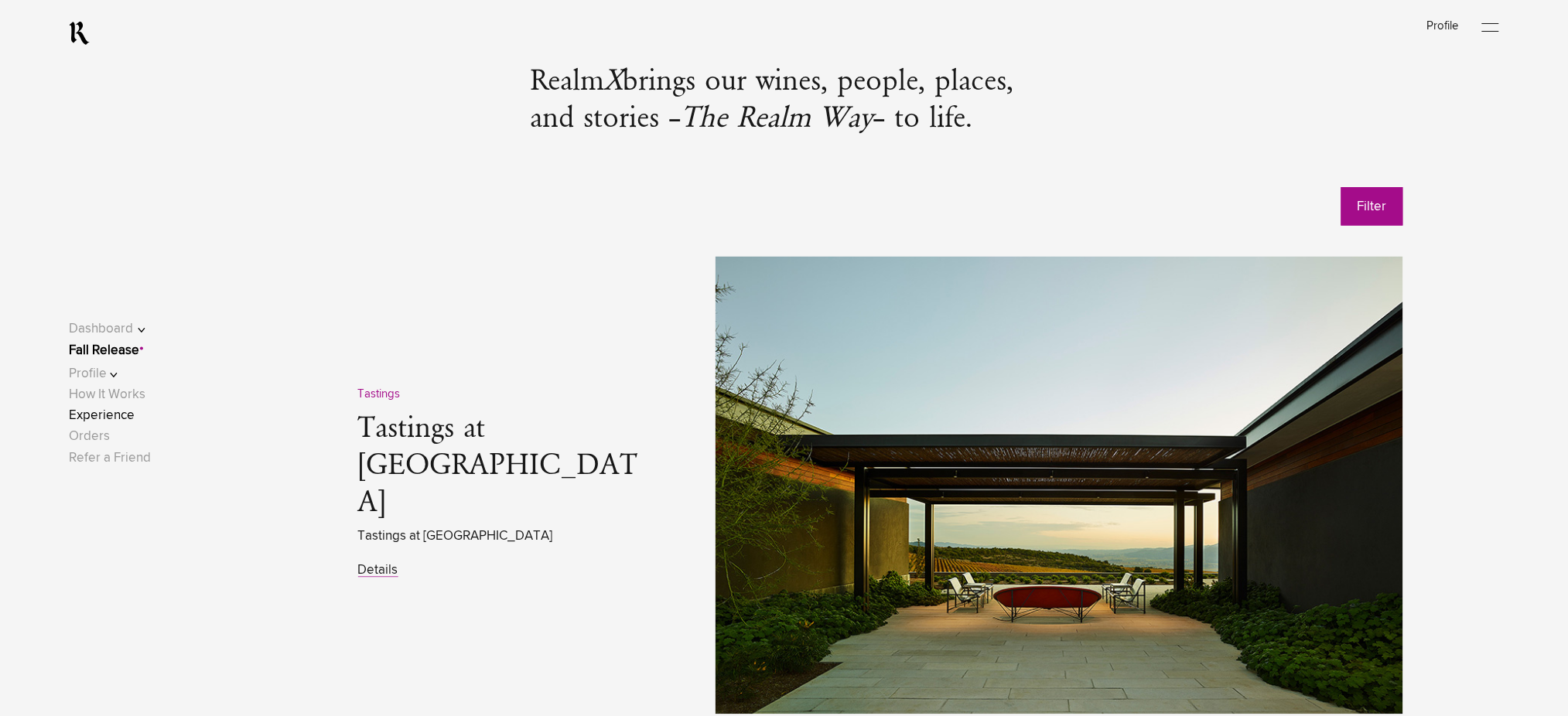
scroll to position [722, 0]
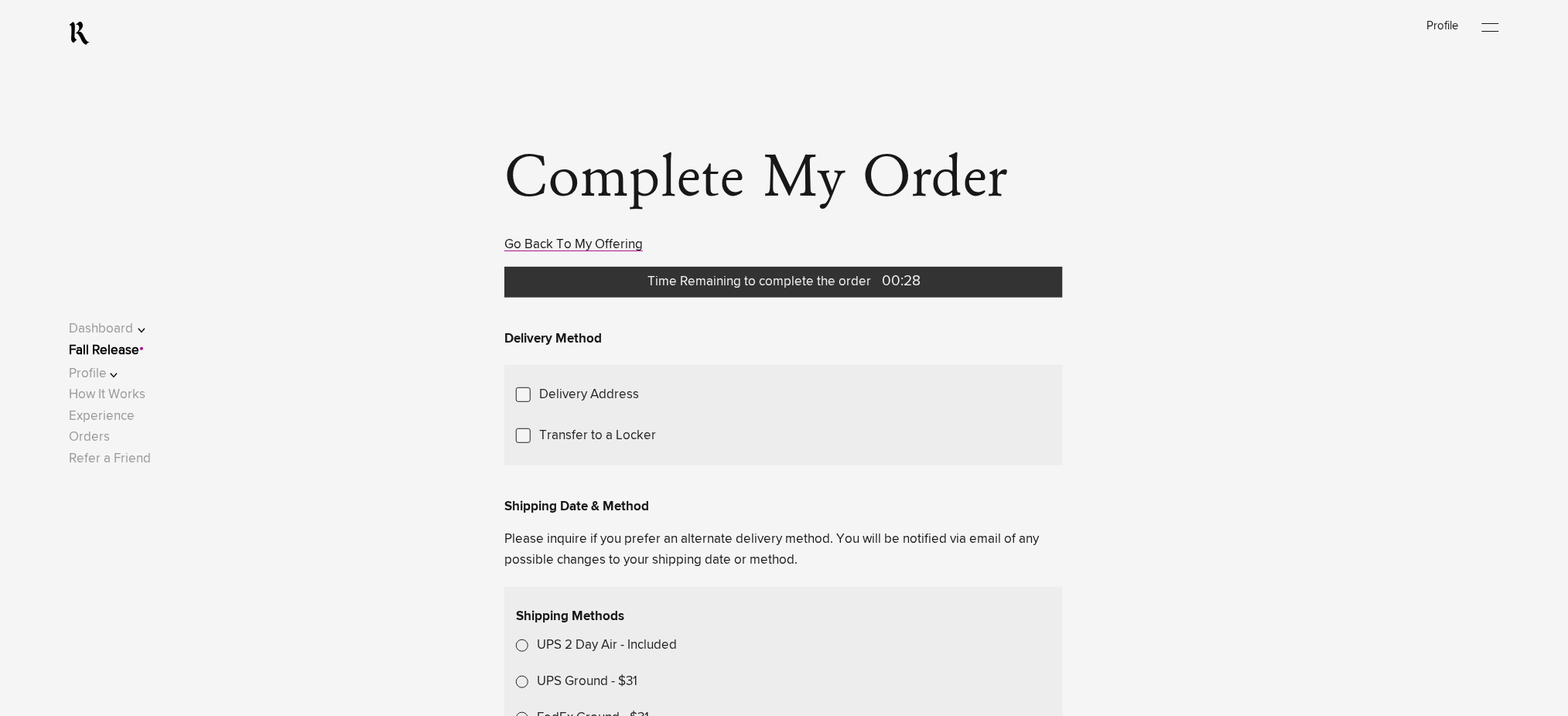
click at [120, 375] on button "Profile" at bounding box center [118, 374] width 98 height 21
click at [120, 375] on link "Shipping" at bounding box center [108, 381] width 51 height 13
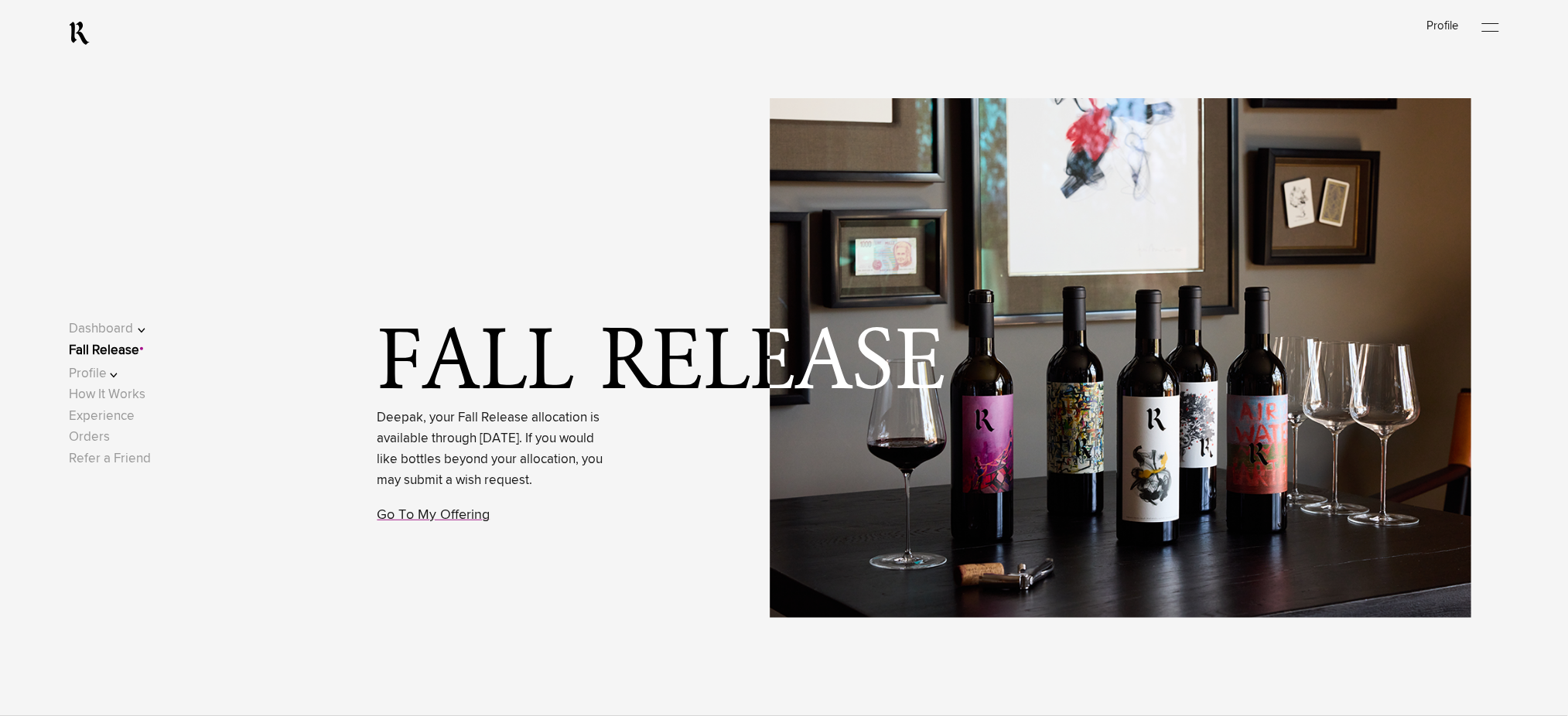
click at [630, 131] on div "Fall Release Deepak, your Fall Release allocation is available through Septembe…" at bounding box center [839, 358] width 1459 height 716
click at [456, 341] on span "Fall Release" at bounding box center [664, 365] width 574 height 81
click at [401, 522] on link "Go To My Offering" at bounding box center [433, 515] width 113 height 14
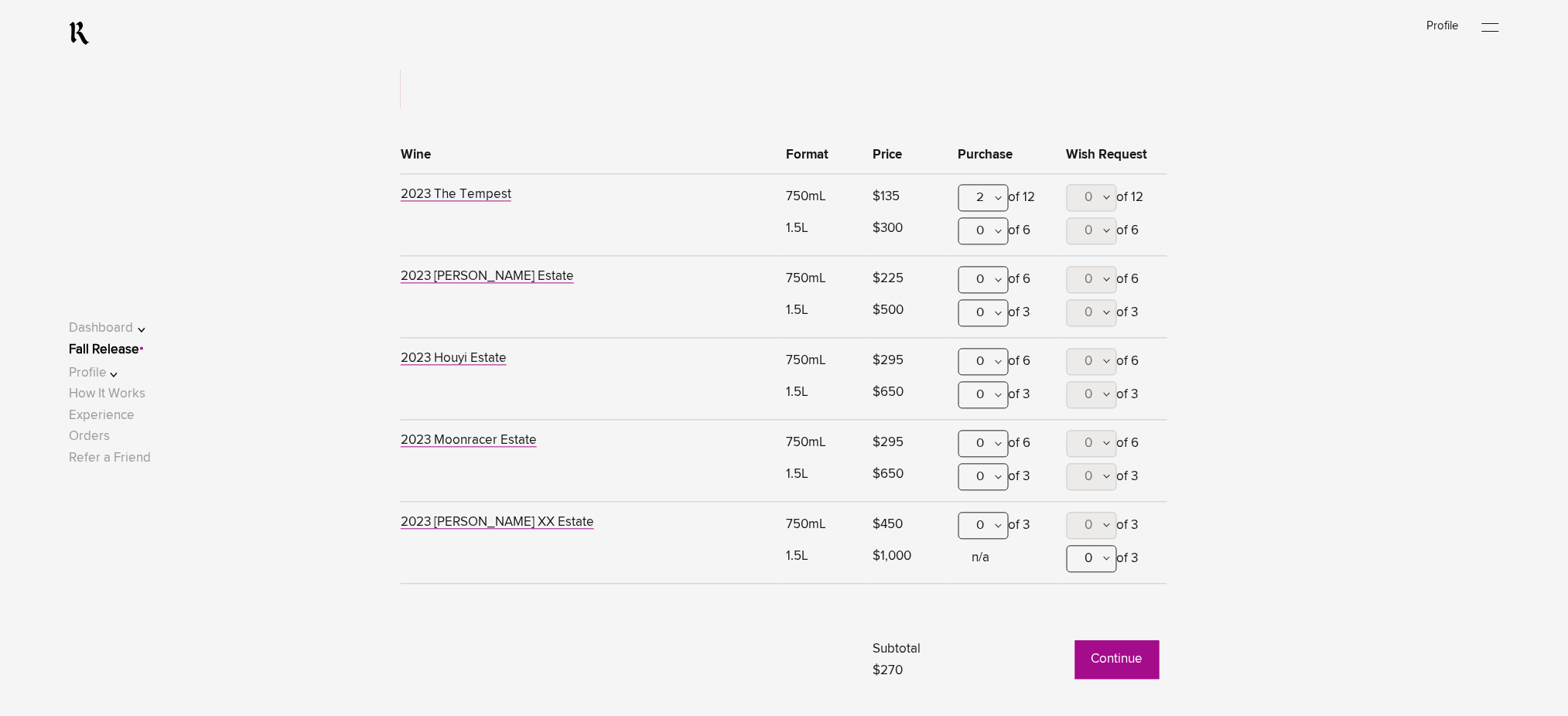
scroll to position [1120, 0]
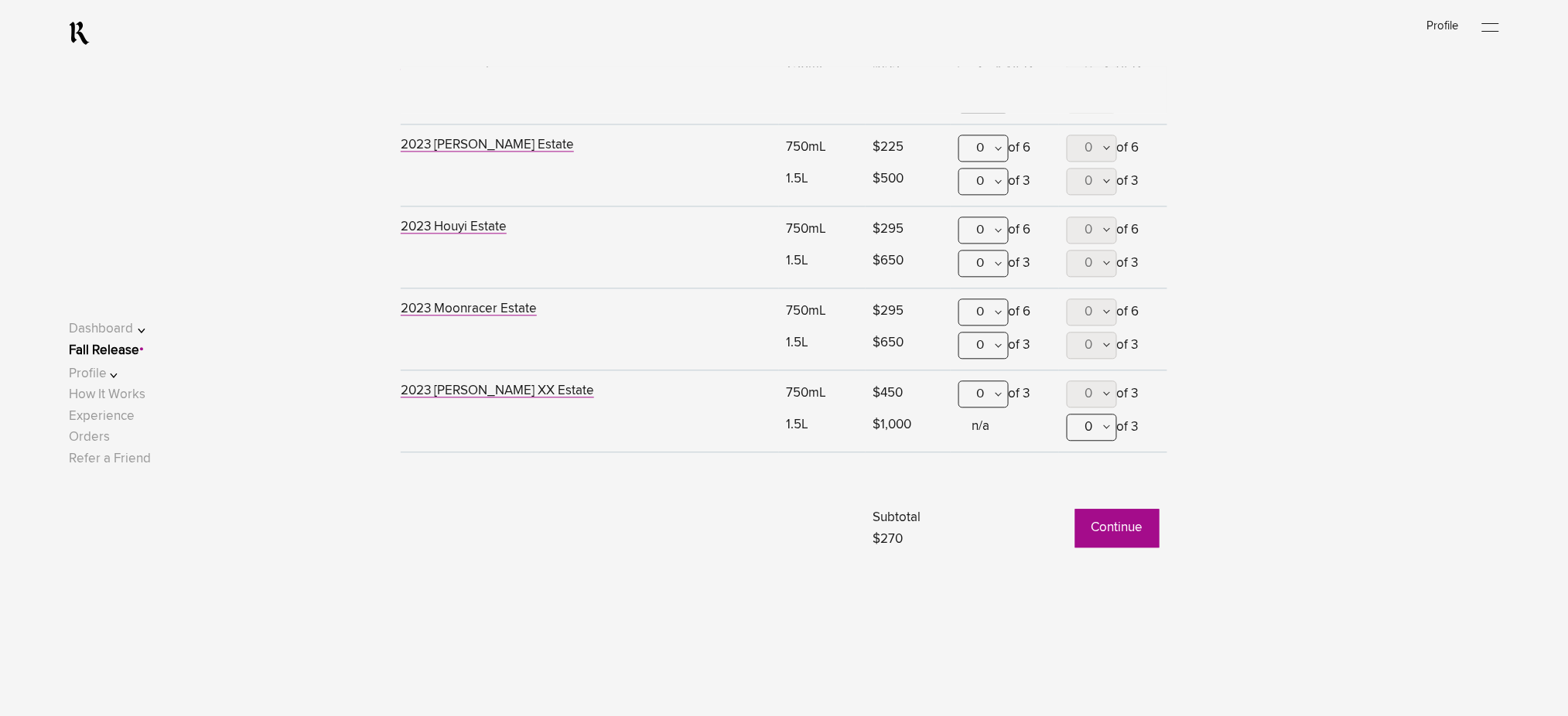
click at [1107, 520] on button "Continue" at bounding box center [1117, 529] width 84 height 39
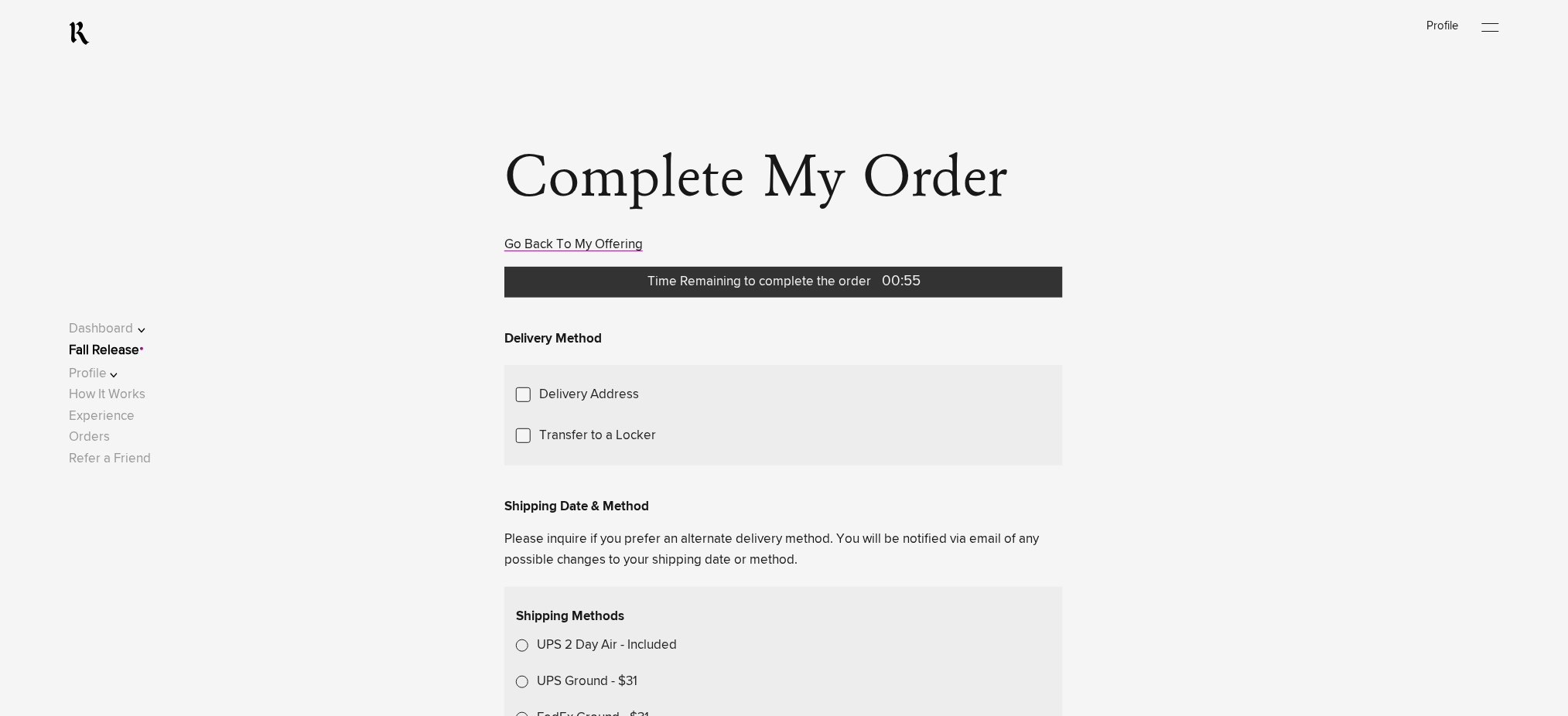
click at [140, 351] on link "Fall Release" at bounding box center [104, 351] width 71 height 13
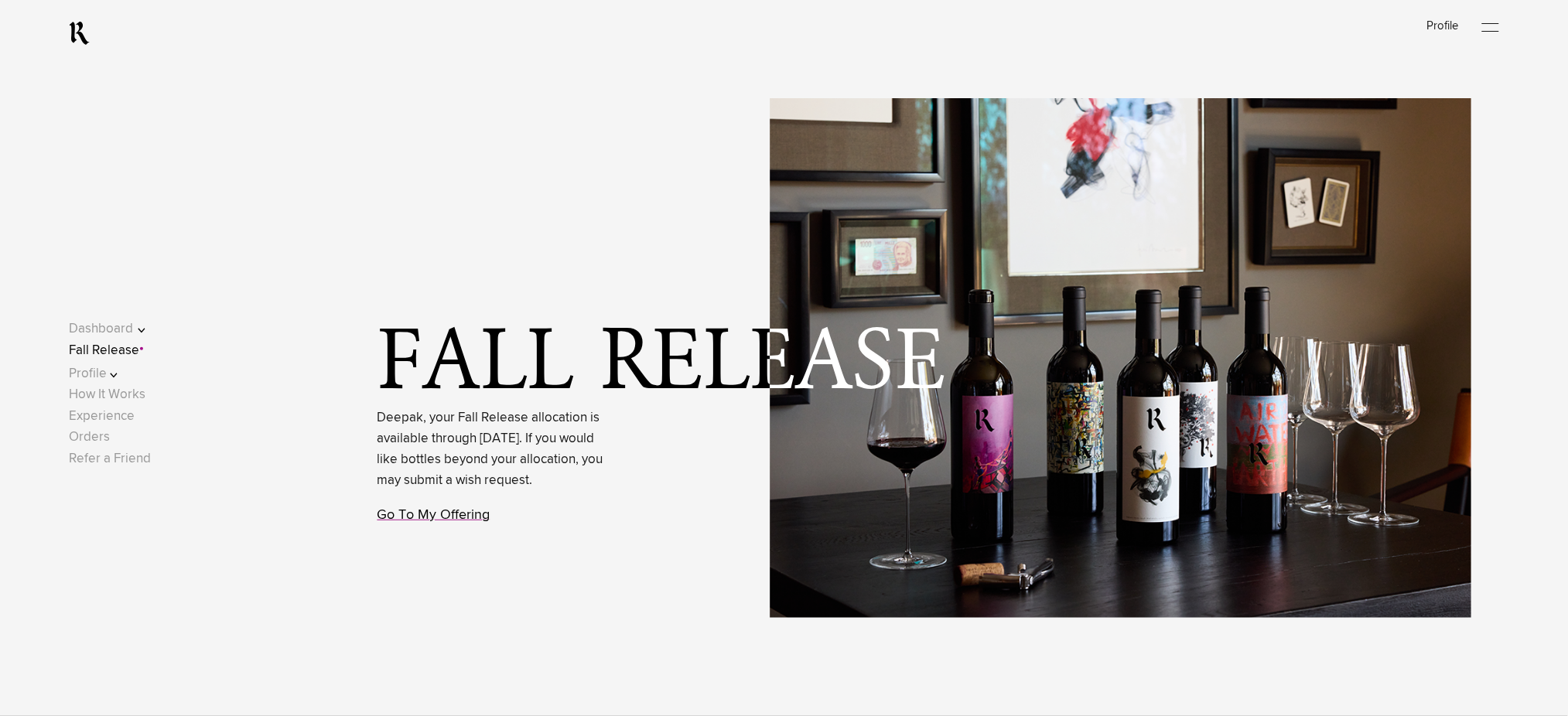
click at [418, 522] on link "Go To My Offering" at bounding box center [433, 515] width 113 height 14
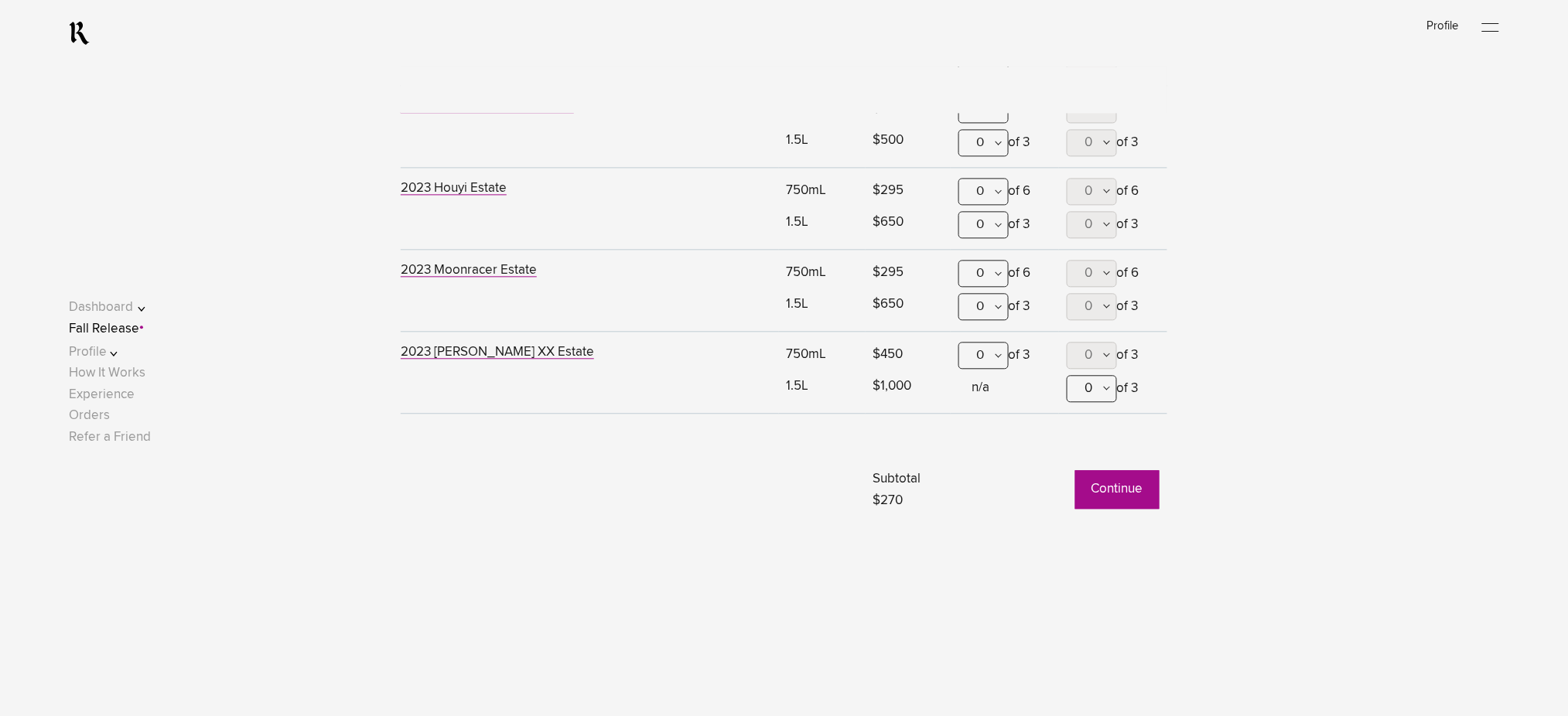
scroll to position [1223, 0]
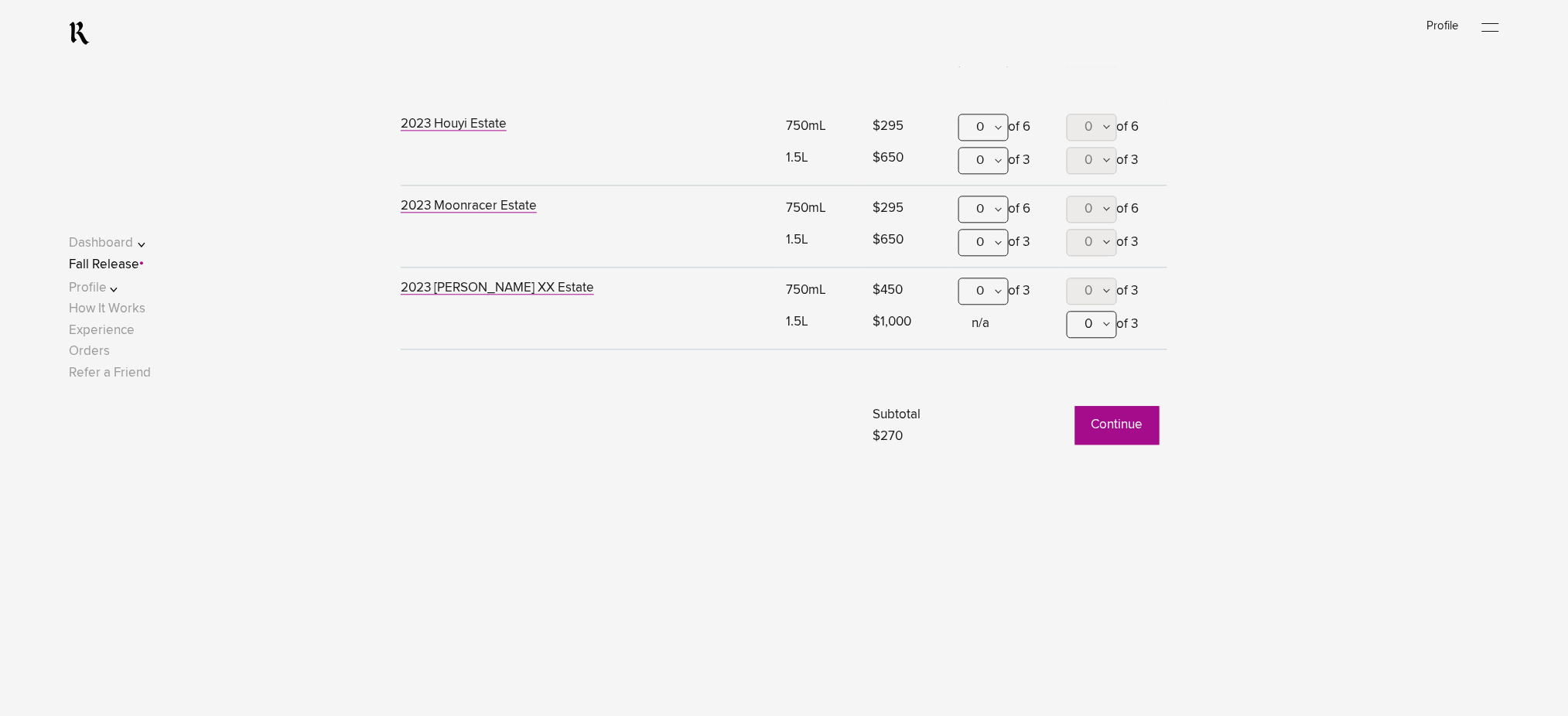
click at [1123, 419] on button "Continue" at bounding box center [1117, 425] width 84 height 39
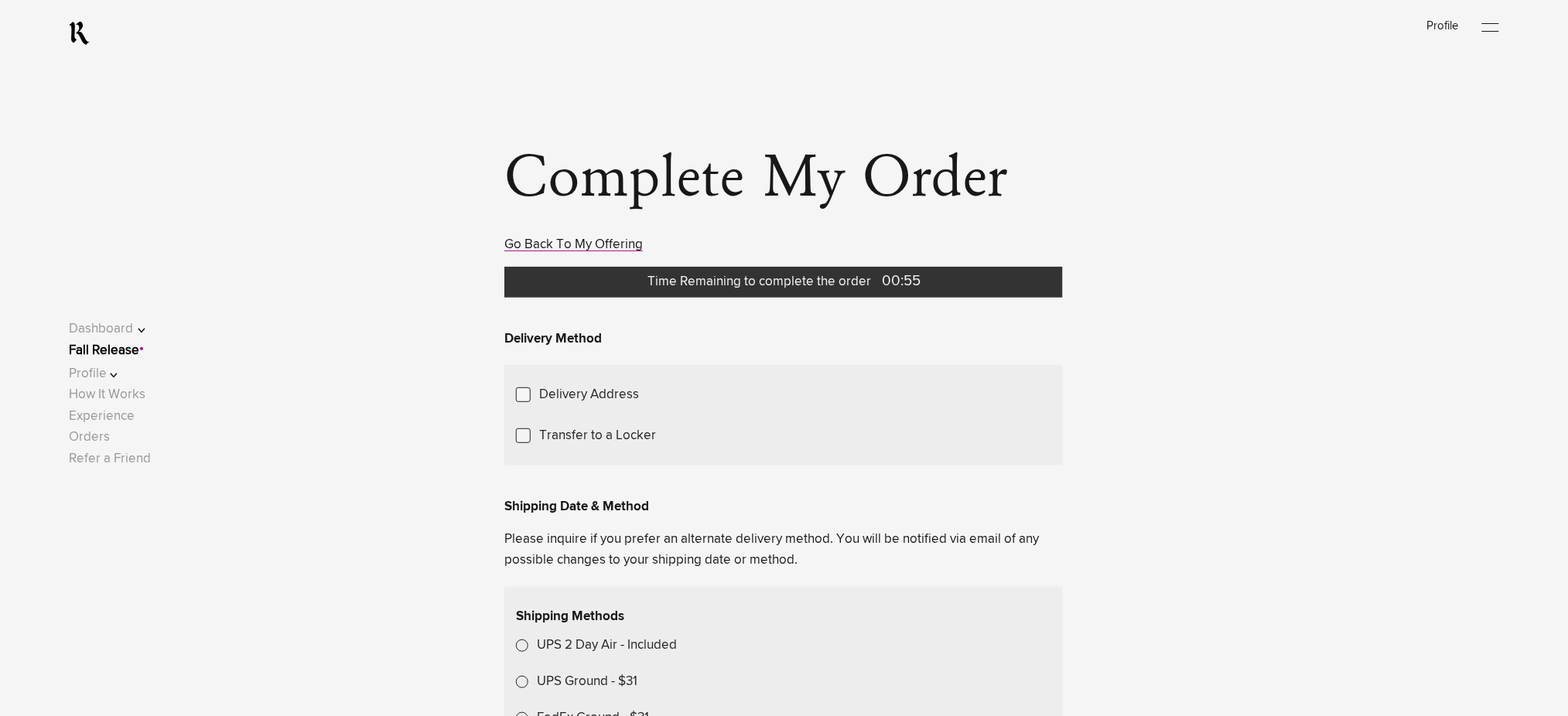
click at [140, 351] on link "Fall Release" at bounding box center [104, 351] width 71 height 13
